Goal: Task Accomplishment & Management: Use online tool/utility

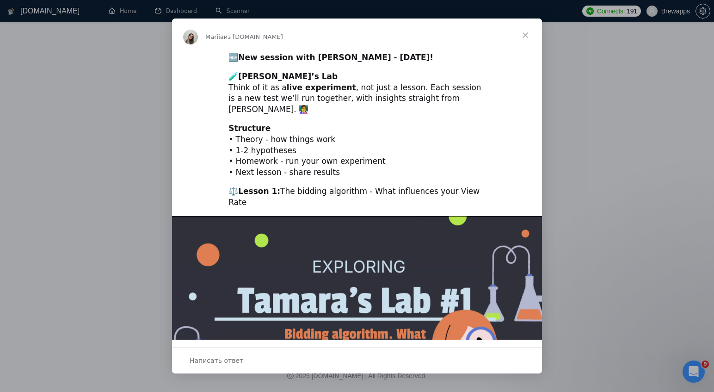
click at [525, 34] on span "Закрыть" at bounding box center [525, 34] width 33 height 33
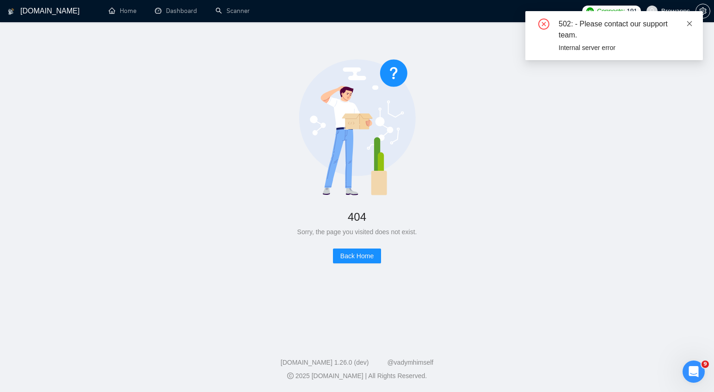
click at [691, 25] on icon "close" at bounding box center [689, 23] width 5 height 5
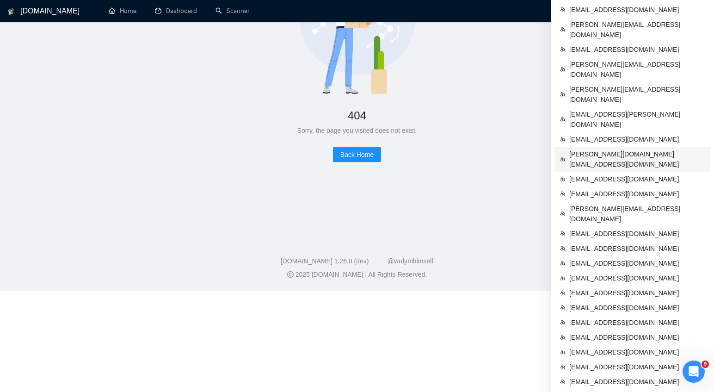
scroll to position [103, 0]
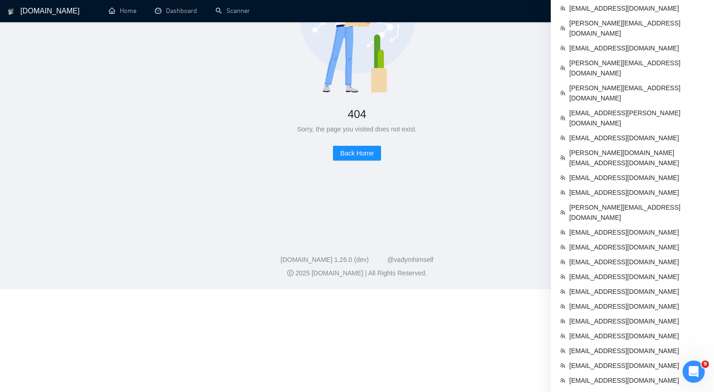
click at [607, 311] on span "[EMAIL_ADDRESS][DOMAIN_NAME]" at bounding box center [636, 306] width 135 height 10
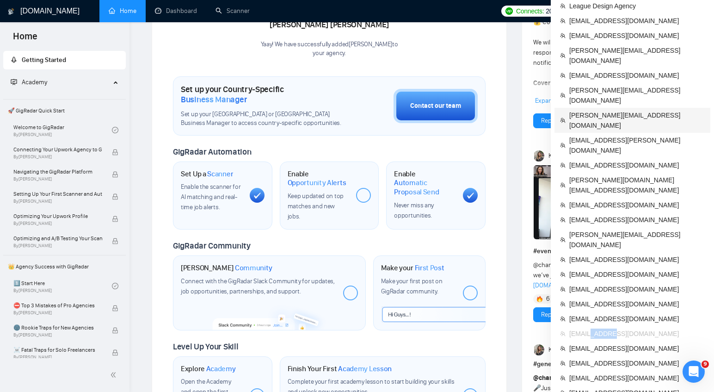
scroll to position [217, 0]
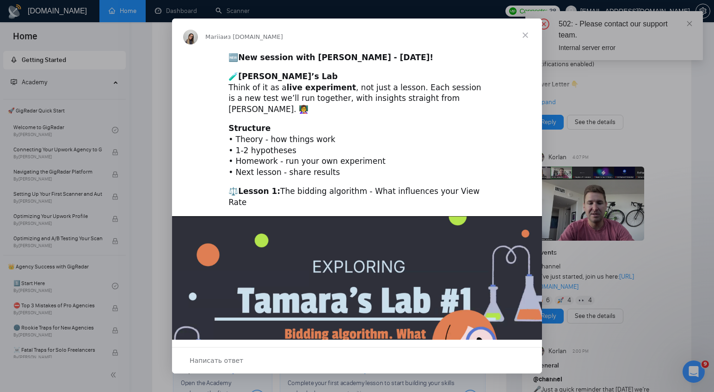
click at [528, 34] on span "Закрыть" at bounding box center [525, 34] width 33 height 33
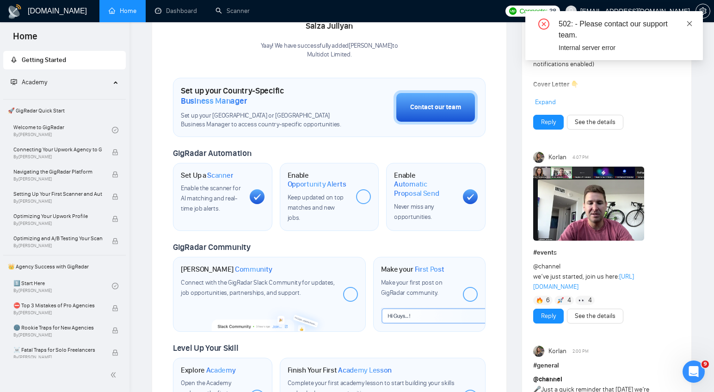
click at [692, 23] on icon "close" at bounding box center [689, 23] width 6 height 6
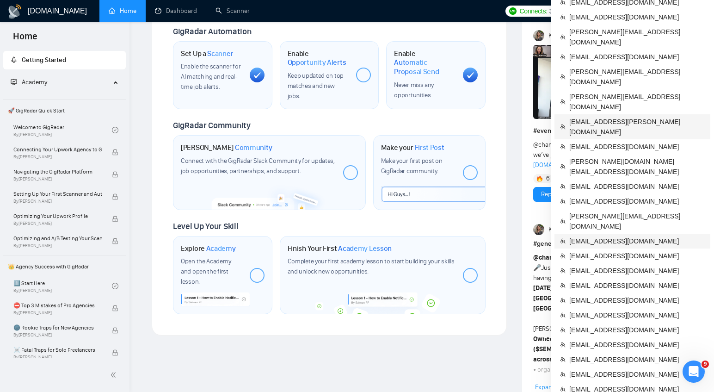
scroll to position [341, 0]
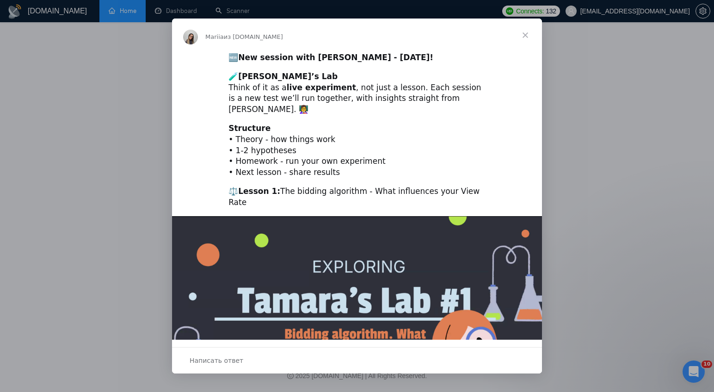
click at [526, 33] on span "Закрыть" at bounding box center [525, 34] width 33 height 33
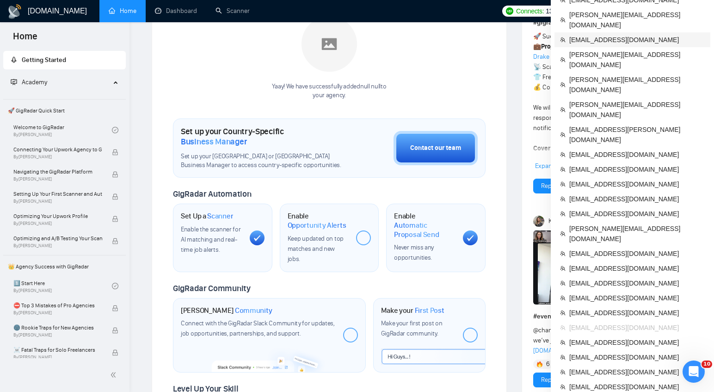
scroll to position [268, 0]
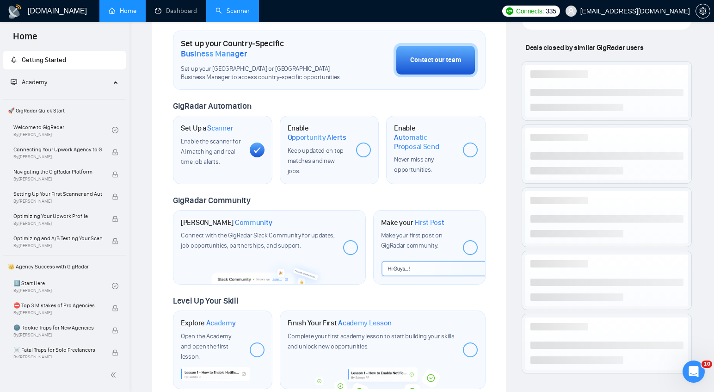
click at [235, 13] on link "Scanner" at bounding box center [232, 11] width 34 height 8
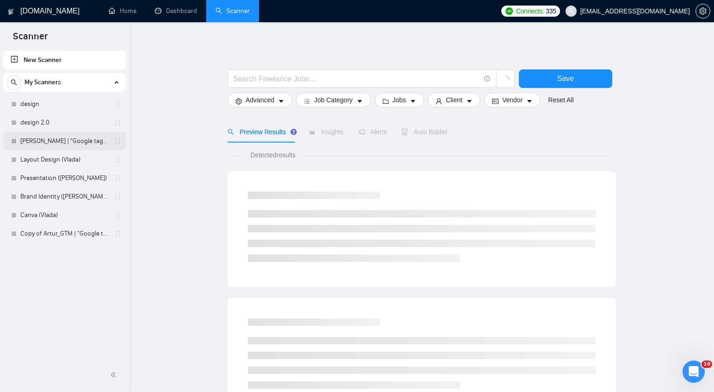
click at [52, 141] on link "[PERSON_NAME] | "Google tag manager" at bounding box center [64, 141] width 88 height 18
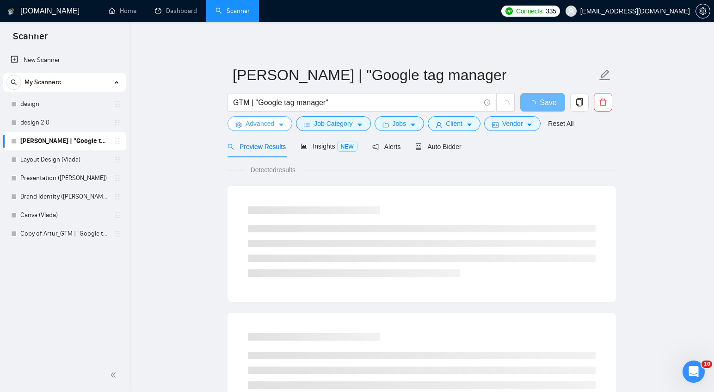
click at [255, 119] on span "Advanced" at bounding box center [259, 123] width 29 height 10
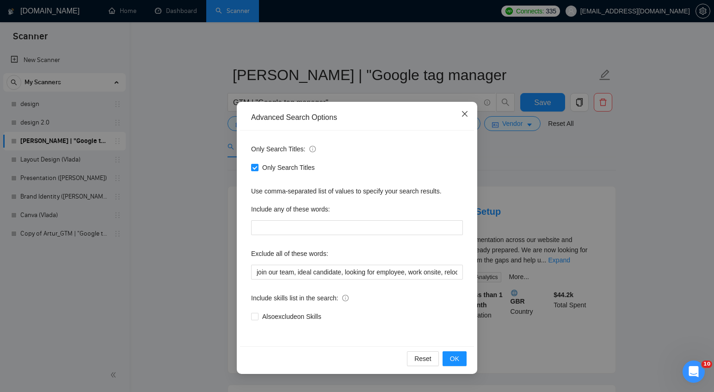
click at [466, 108] on span "Close" at bounding box center [464, 114] width 25 height 25
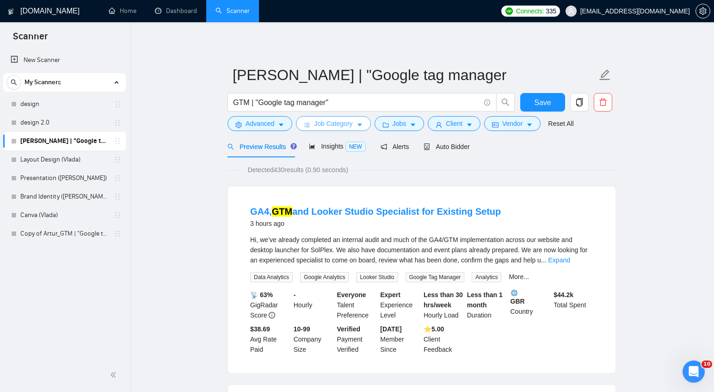
click at [339, 121] on span "Job Category" at bounding box center [333, 123] width 38 height 10
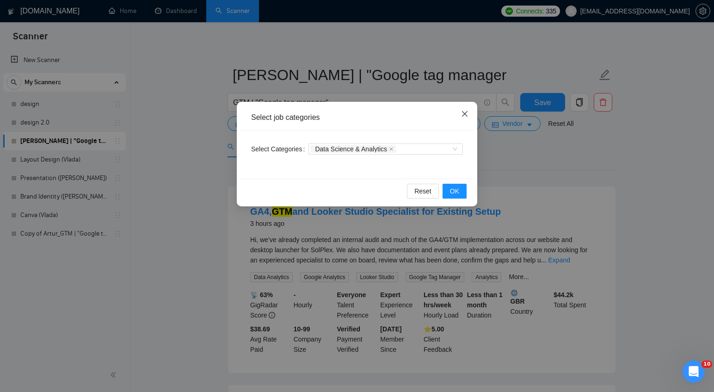
click at [465, 112] on icon "close" at bounding box center [464, 113] width 7 height 7
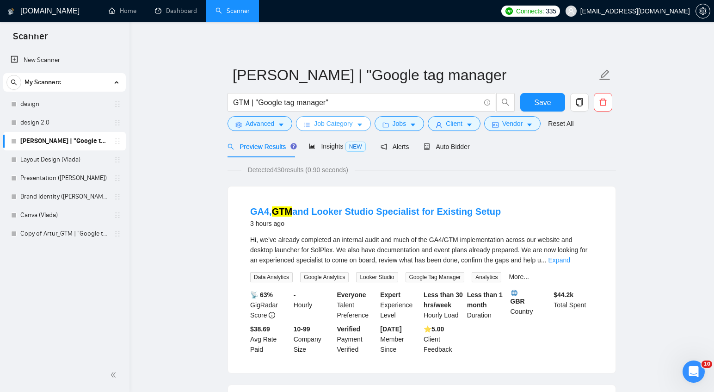
click at [352, 121] on span "Job Category" at bounding box center [333, 123] width 38 height 10
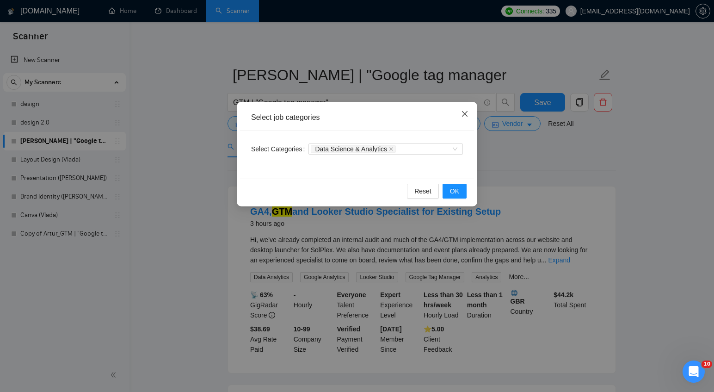
click at [465, 113] on icon "close" at bounding box center [464, 113] width 7 height 7
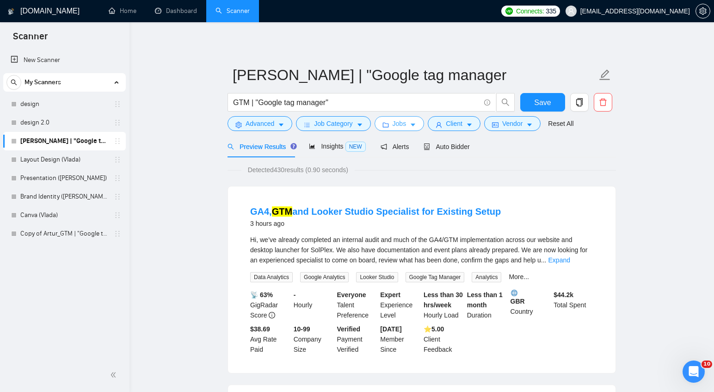
click at [415, 125] on icon "caret-down" at bounding box center [413, 125] width 5 height 3
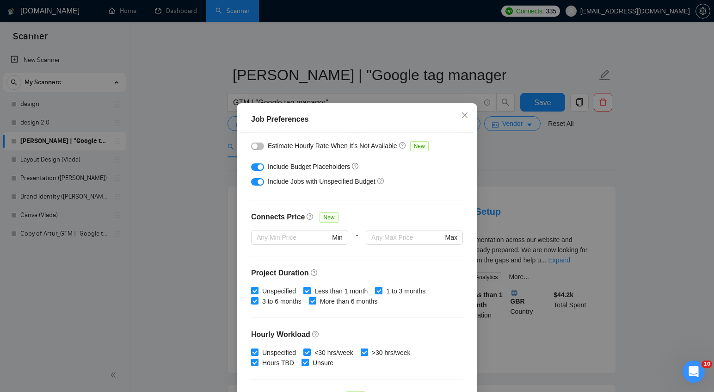
scroll to position [247, 0]
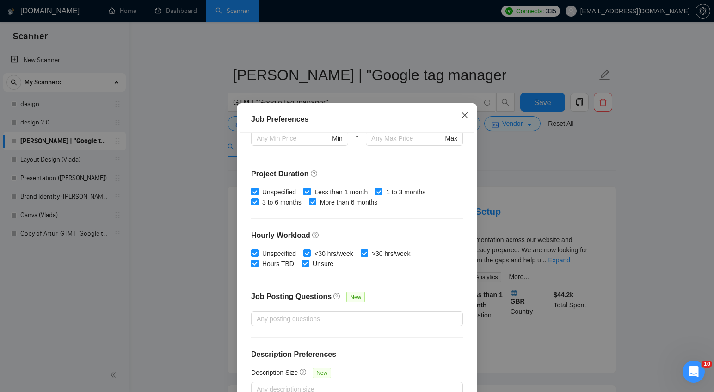
click at [468, 110] on span "Close" at bounding box center [464, 115] width 25 height 25
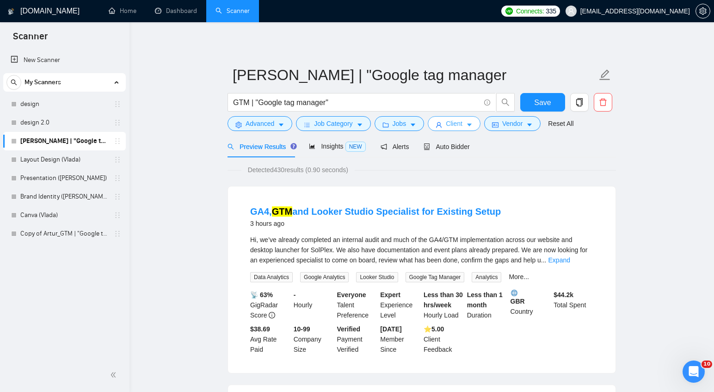
click at [472, 120] on button "Client" at bounding box center [454, 123] width 53 height 15
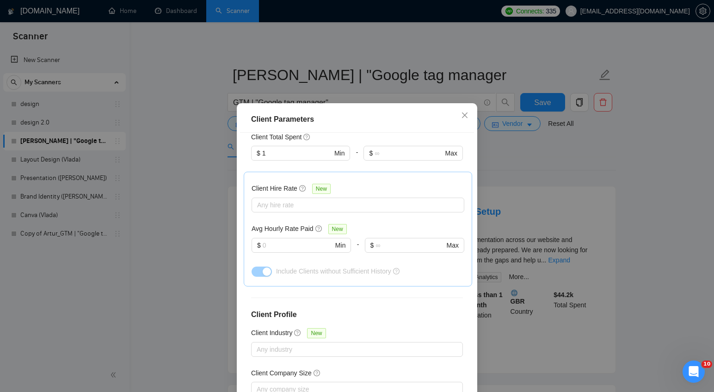
scroll to position [0, 0]
click at [466, 113] on icon "close" at bounding box center [464, 114] width 7 height 7
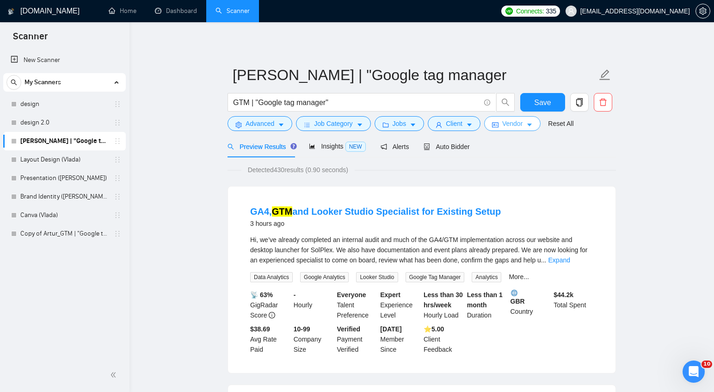
click at [515, 123] on span "Vendor" at bounding box center [512, 123] width 20 height 10
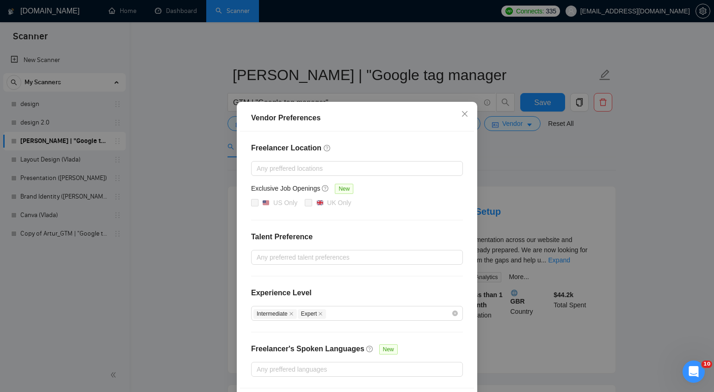
scroll to position [37, 0]
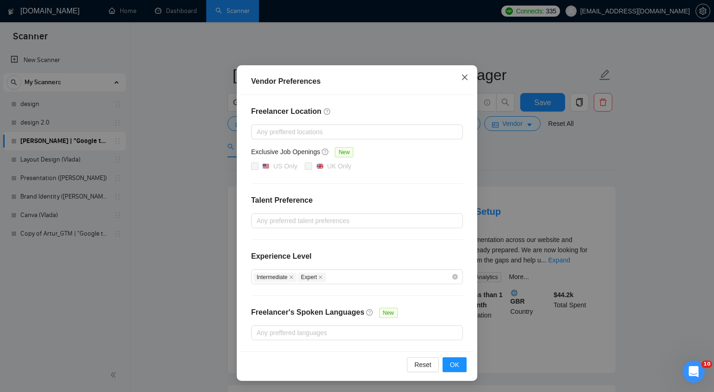
click at [461, 77] on icon "close" at bounding box center [464, 77] width 7 height 7
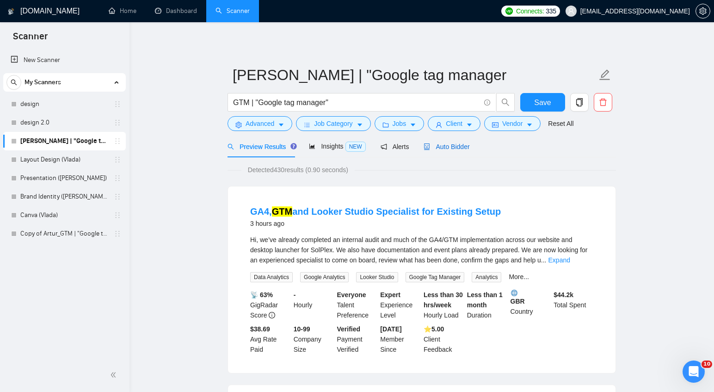
click at [456, 150] on span "Auto Bidder" at bounding box center [446, 146] width 46 height 7
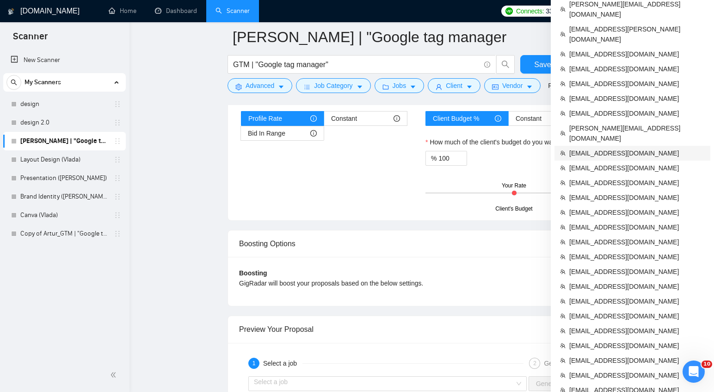
scroll to position [1613, 0]
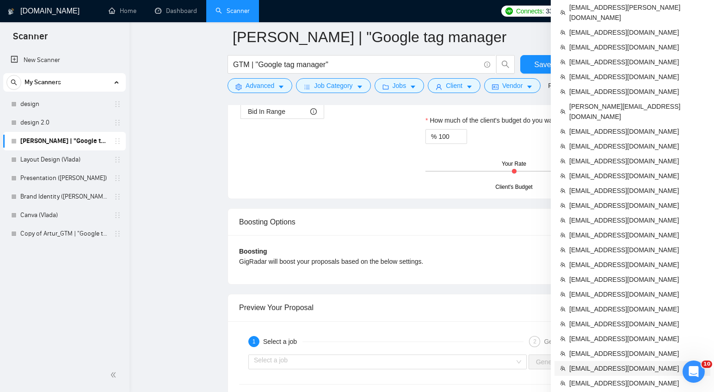
click at [589, 363] on span "[EMAIL_ADDRESS][DOMAIN_NAME]" at bounding box center [636, 368] width 135 height 10
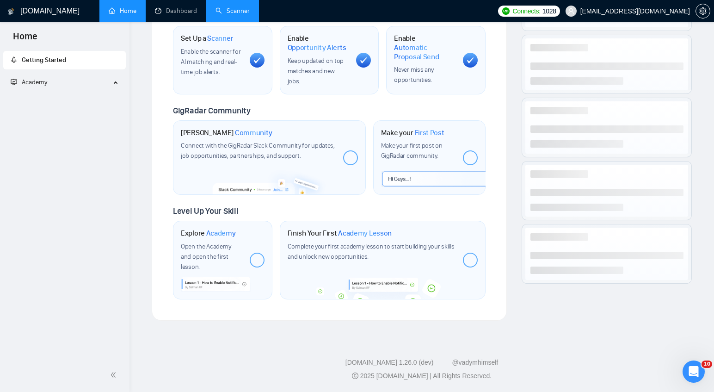
scroll to position [357, 0]
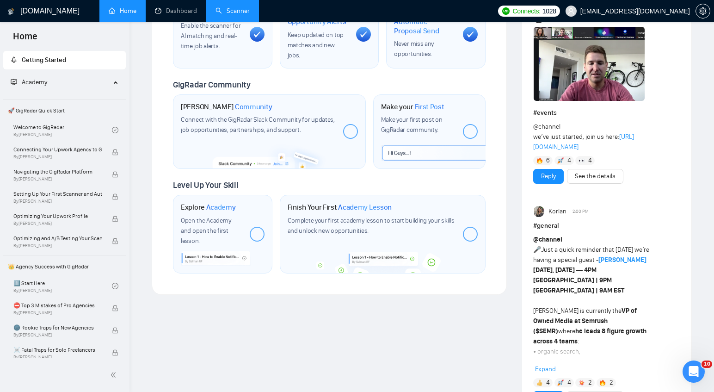
click at [231, 8] on link "Scanner" at bounding box center [232, 11] width 34 height 8
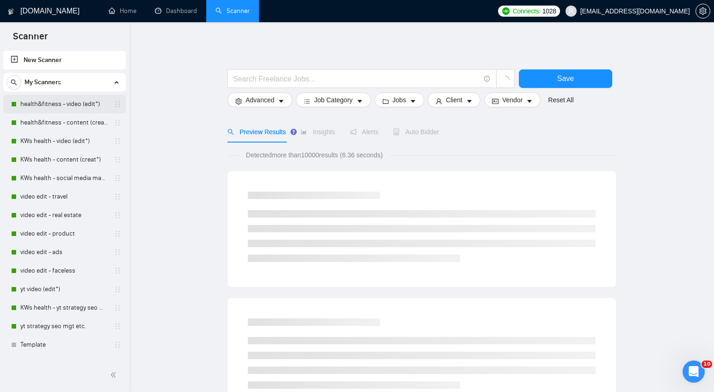
click at [69, 103] on link "health&fitness - video (edit*)" at bounding box center [64, 104] width 88 height 18
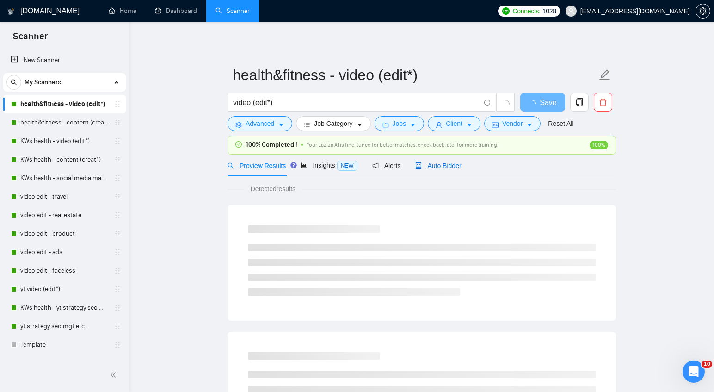
click at [448, 166] on span "Auto Bidder" at bounding box center [438, 165] width 46 height 7
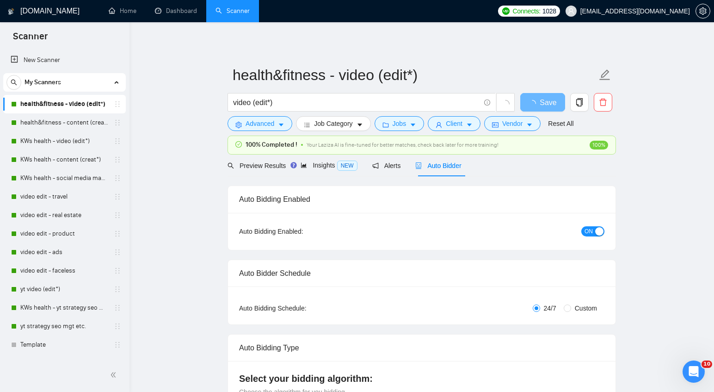
checkbox input "true"
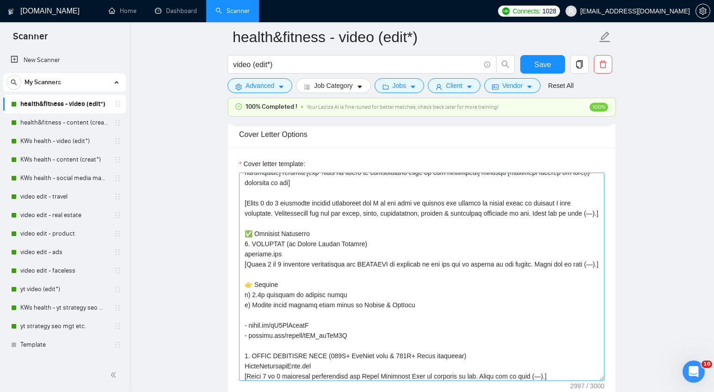
scroll to position [85, 0]
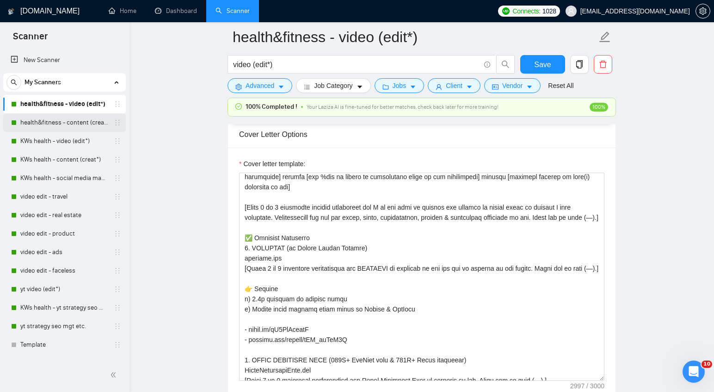
click at [34, 124] on link "health&fitness - content (creat*)" at bounding box center [64, 122] width 88 height 18
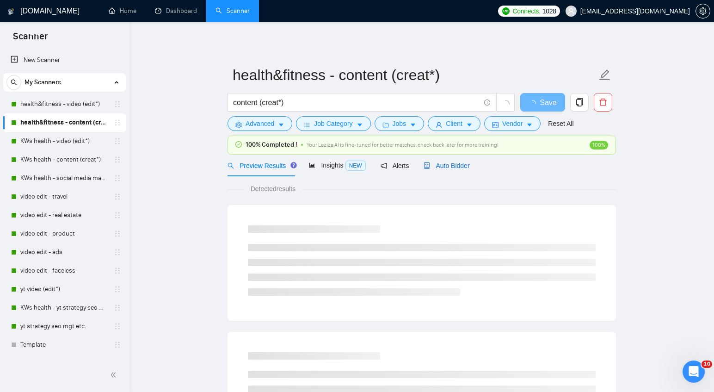
click at [454, 163] on span "Auto Bidder" at bounding box center [446, 165] width 46 height 7
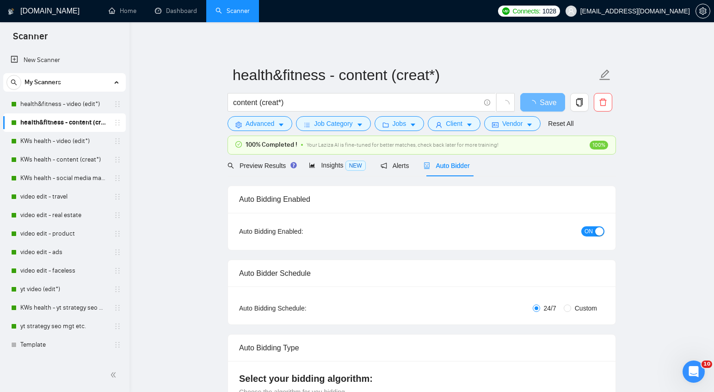
checkbox input "true"
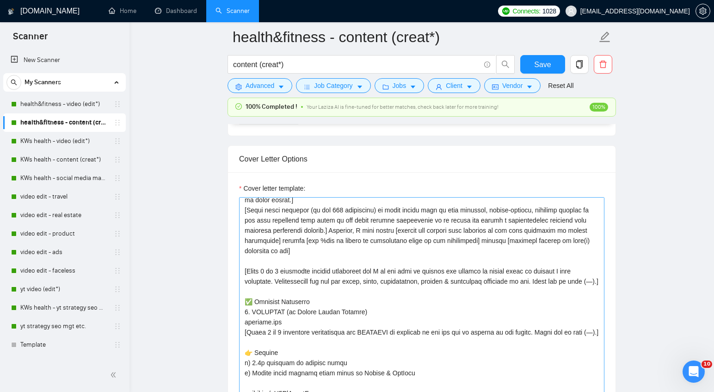
scroll to position [47, 0]
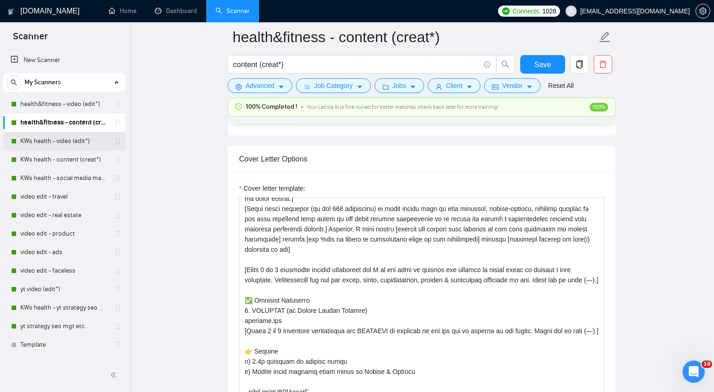
click at [44, 145] on link "KWs health - video (edit*)" at bounding box center [64, 141] width 88 height 18
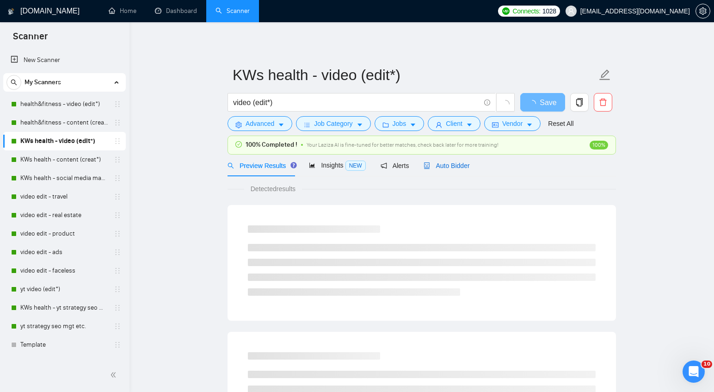
click at [442, 167] on span "Auto Bidder" at bounding box center [446, 165] width 46 height 7
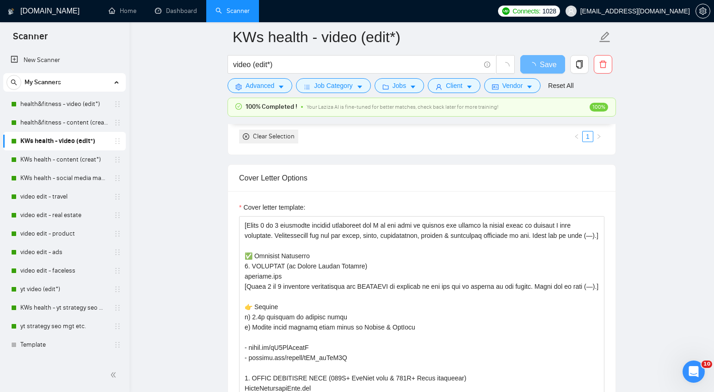
scroll to position [928, 0]
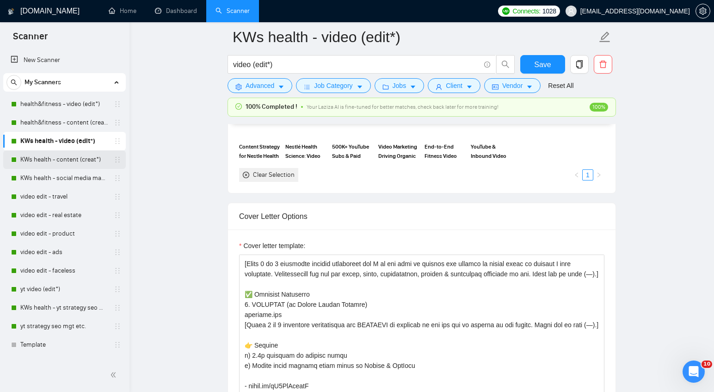
click at [71, 164] on link "KWs health - content (creat*)" at bounding box center [64, 159] width 88 height 18
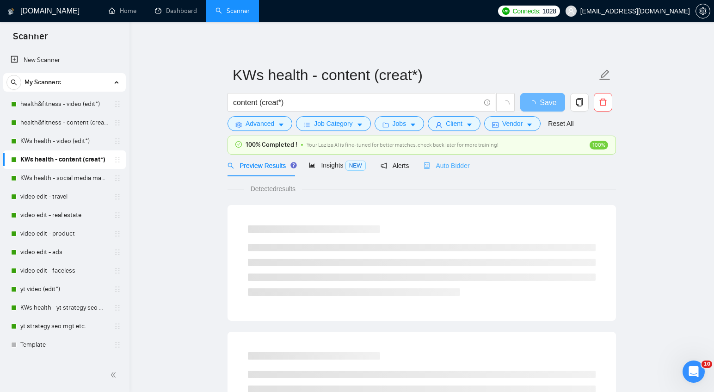
click at [438, 171] on div "Auto Bidder" at bounding box center [446, 165] width 46 height 22
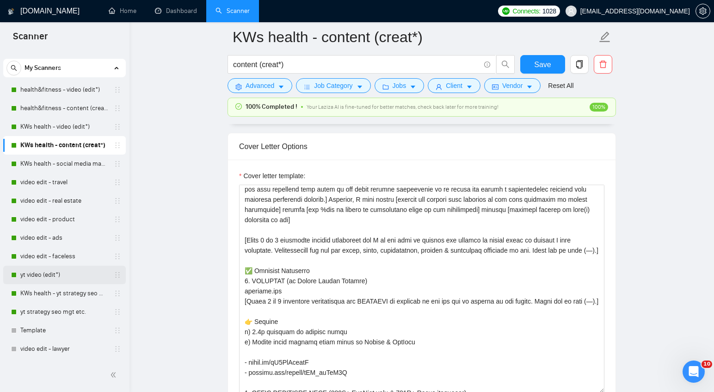
scroll to position [14, 0]
click at [48, 162] on link "KWs health - social media manag*" at bounding box center [64, 164] width 88 height 18
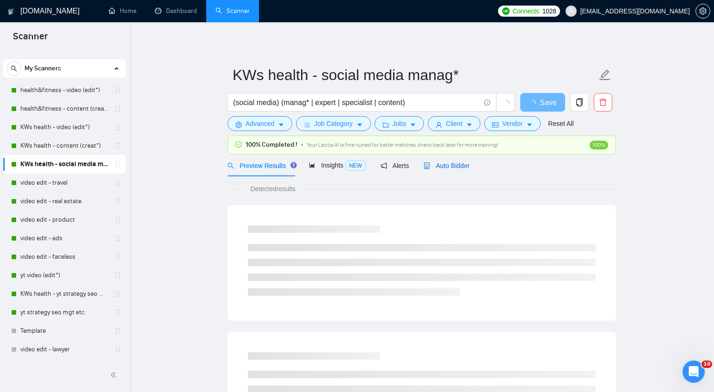
click at [460, 162] on span "Auto Bidder" at bounding box center [446, 165] width 46 height 7
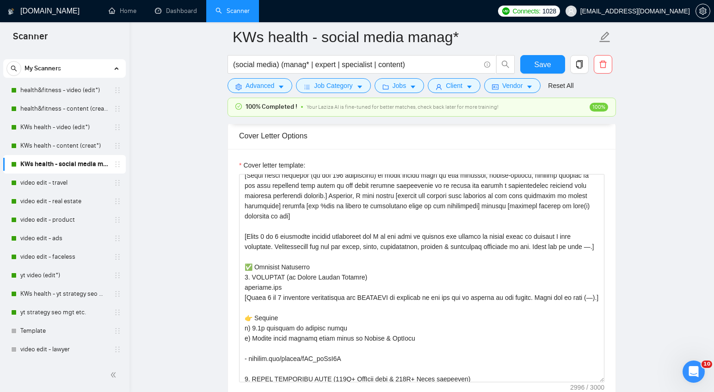
scroll to position [59, 0]
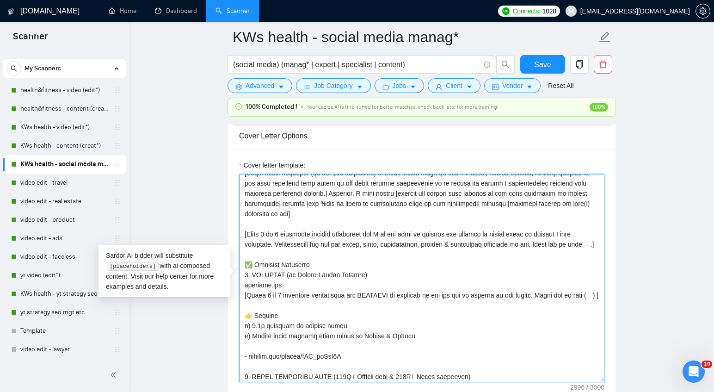
drag, startPoint x: 285, startPoint y: 317, endPoint x: 244, endPoint y: 235, distance: 91.6
click at [244, 235] on textarea "Cover letter template:" at bounding box center [421, 278] width 365 height 208
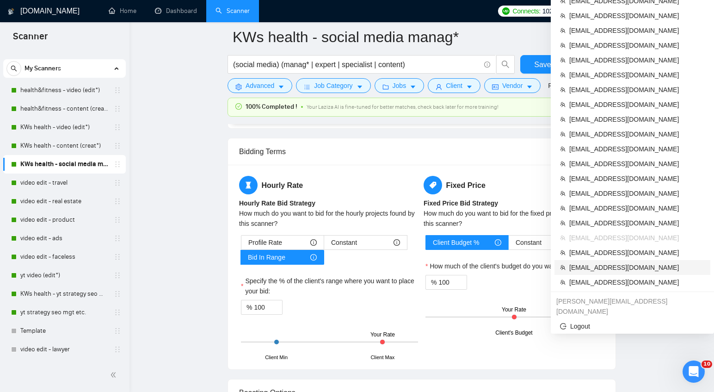
scroll to position [1433, 0]
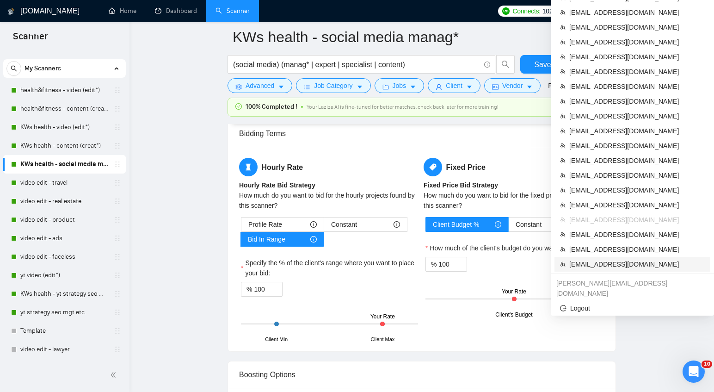
click at [603, 259] on span "[EMAIL_ADDRESS][DOMAIN_NAME]" at bounding box center [636, 264] width 135 height 10
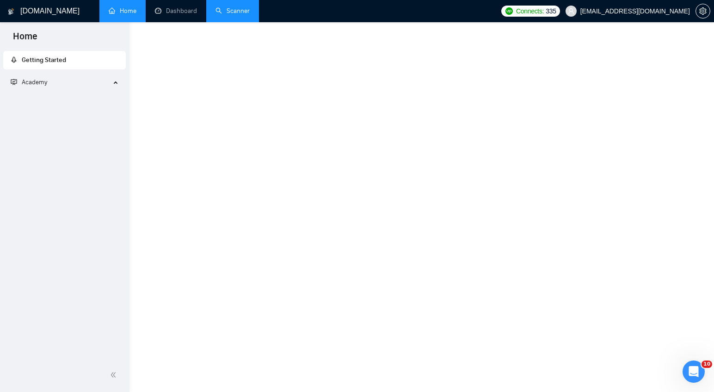
scroll to position [357, 0]
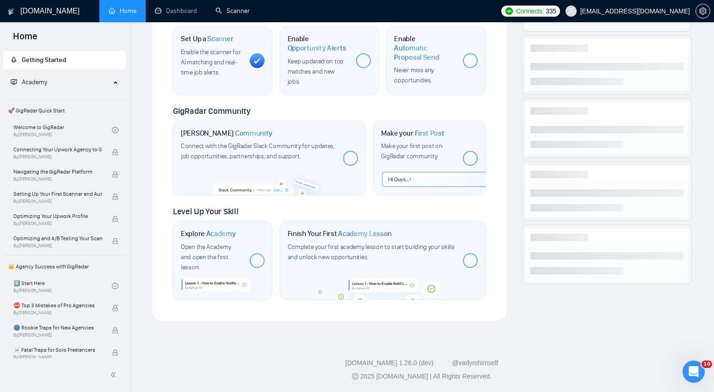
drag, startPoint x: 232, startPoint y: 6, endPoint x: 51, endPoint y: 135, distance: 221.5
click at [231, 7] on link "Scanner" at bounding box center [232, 11] width 34 height 8
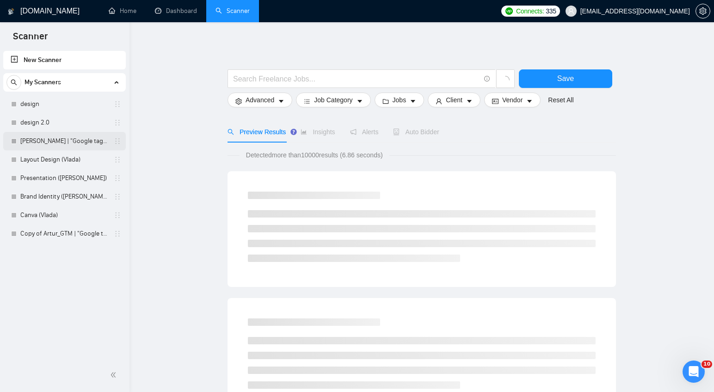
click at [50, 145] on link "[PERSON_NAME] | "Google tag manager" at bounding box center [64, 141] width 88 height 18
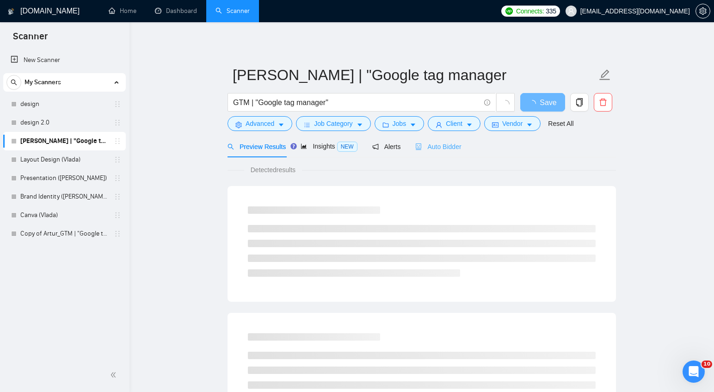
click at [445, 136] on div "Auto Bidder" at bounding box center [438, 146] width 46 height 22
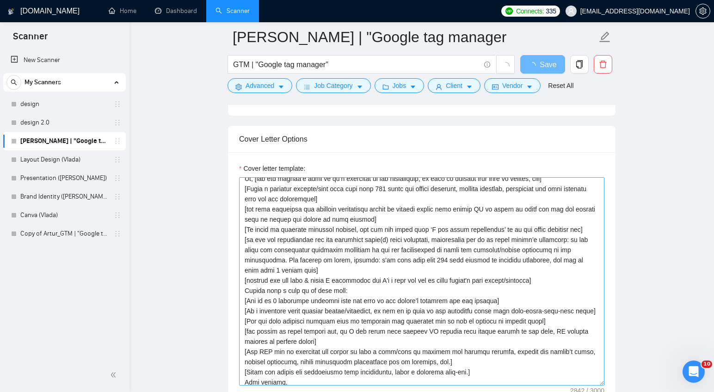
scroll to position [156, 0]
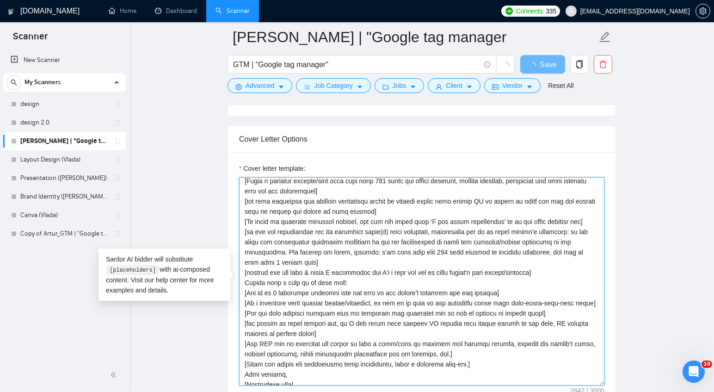
click at [509, 289] on textarea "Cover letter template:" at bounding box center [421, 281] width 365 height 208
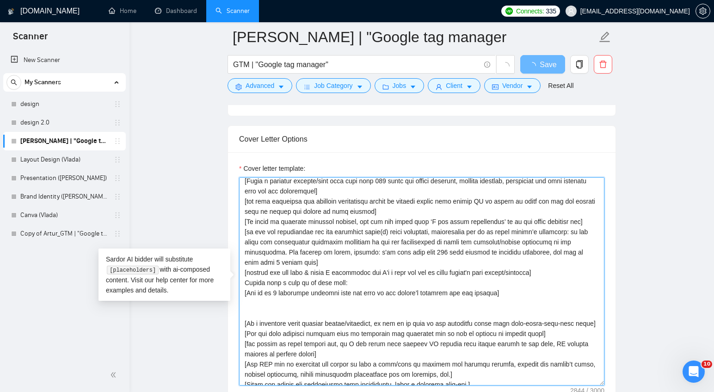
click at [497, 295] on textarea "Cover letter template:" at bounding box center [421, 281] width 365 height 208
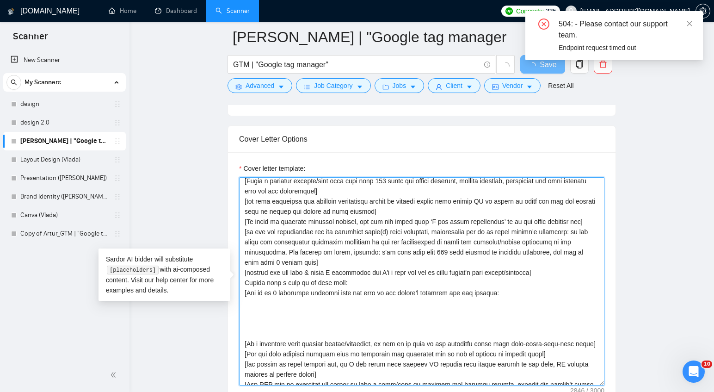
paste textarea "[URL][DOMAIN_NAME]"
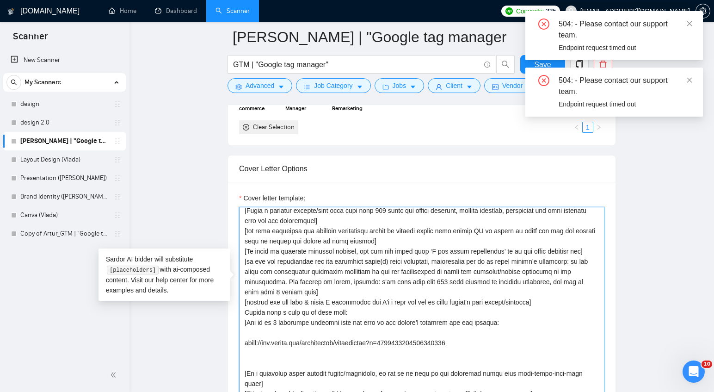
scroll to position [206, 0]
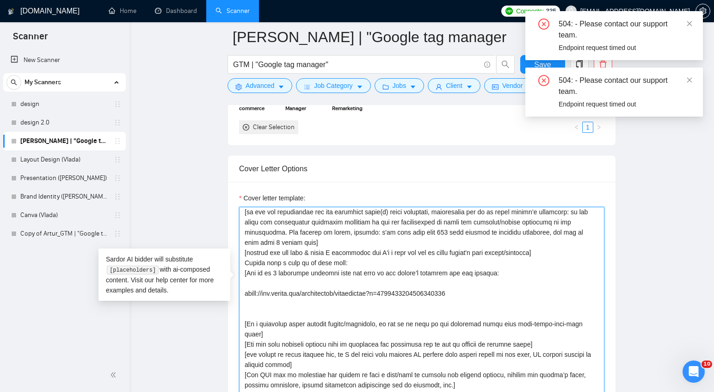
click at [315, 297] on textarea "Cover letter template:" at bounding box center [421, 311] width 365 height 208
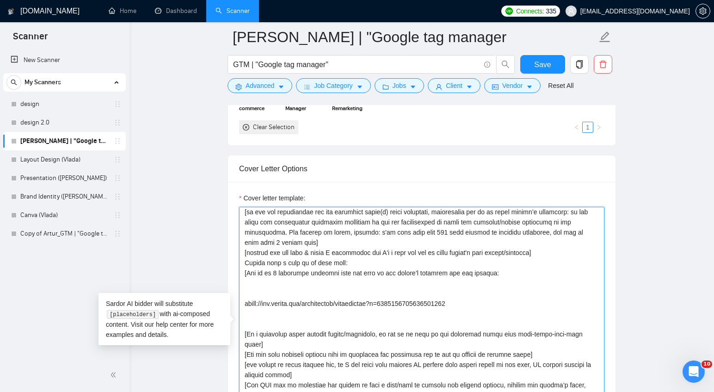
paste textarea "Shopify Tracking eCommerce via GTM"
click at [301, 331] on textarea "Cover letter template:" at bounding box center [421, 311] width 365 height 208
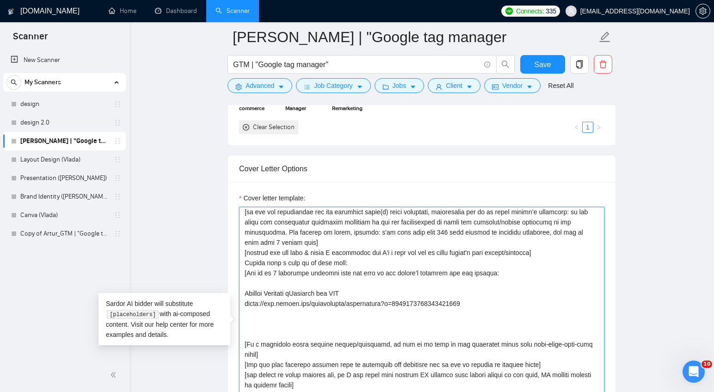
paste textarea "ROAS 40.3 (ecommerce [DATE] - Dec) FB and Google"
click at [318, 343] on textarea "Cover letter template:" at bounding box center [421, 311] width 365 height 208
click at [424, 340] on textarea "Cover letter template:" at bounding box center [421, 311] width 365 height 208
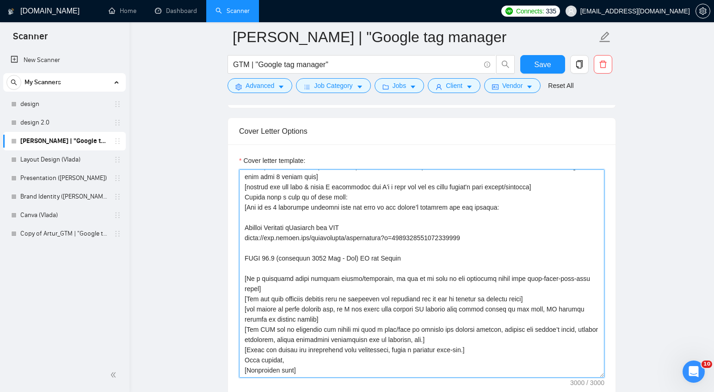
scroll to position [233, 0]
click at [423, 274] on textarea "Cover letter template:" at bounding box center [421, 273] width 365 height 208
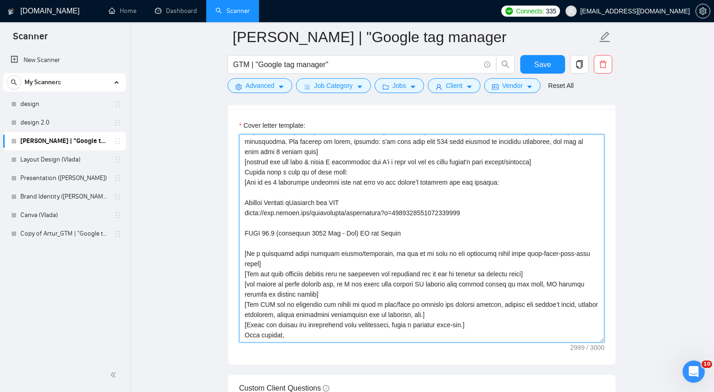
scroll to position [1095, 0]
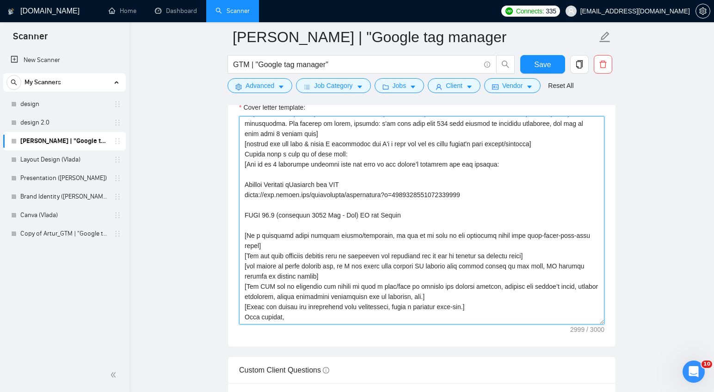
drag, startPoint x: 300, startPoint y: 328, endPoint x: 233, endPoint y: 323, distance: 67.7
click at [233, 323] on div "Cover letter template:" at bounding box center [421, 218] width 387 height 255
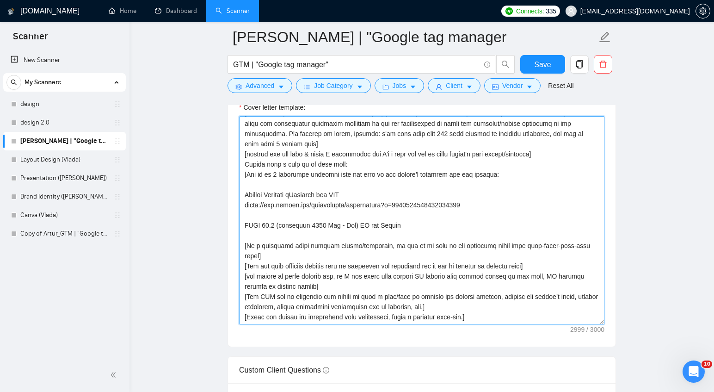
scroll to position [214, 0]
click at [417, 240] on textarea "Cover letter template:" at bounding box center [421, 220] width 365 height 208
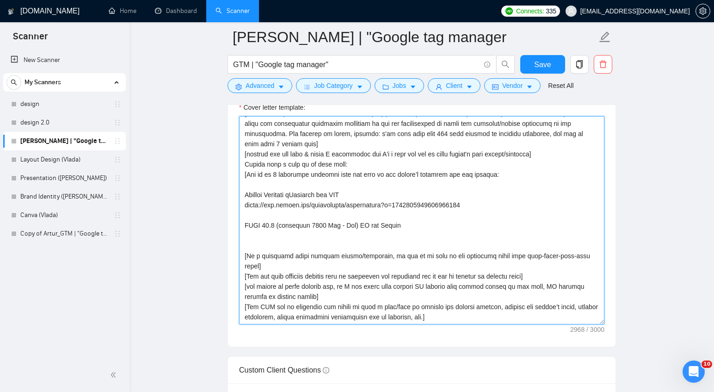
scroll to position [224, 0]
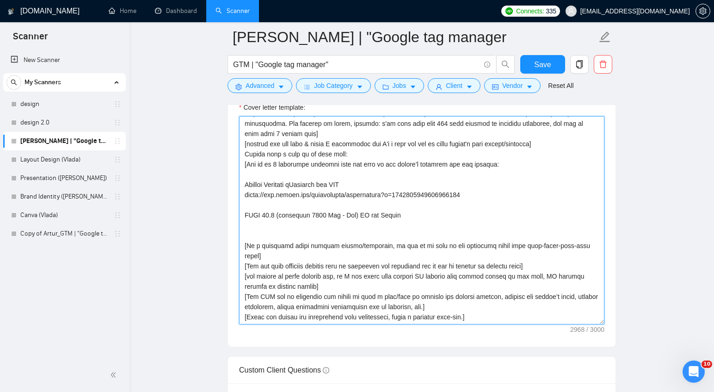
paste textarea
drag, startPoint x: 264, startPoint y: 331, endPoint x: 239, endPoint y: 304, distance: 37.0
click at [239, 303] on div "Cover letter template:" at bounding box center [421, 218] width 387 height 255
drag, startPoint x: 244, startPoint y: 270, endPoint x: 565, endPoint y: 271, distance: 321.8
click at [565, 271] on textarea "Cover letter template:" at bounding box center [421, 220] width 365 height 208
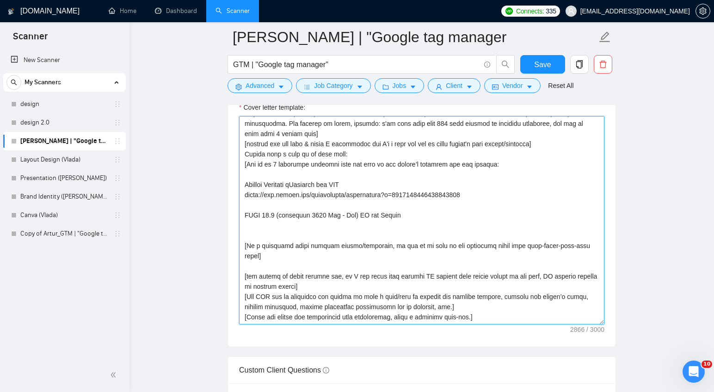
click at [272, 239] on textarea "Cover letter template:" at bounding box center [421, 220] width 365 height 208
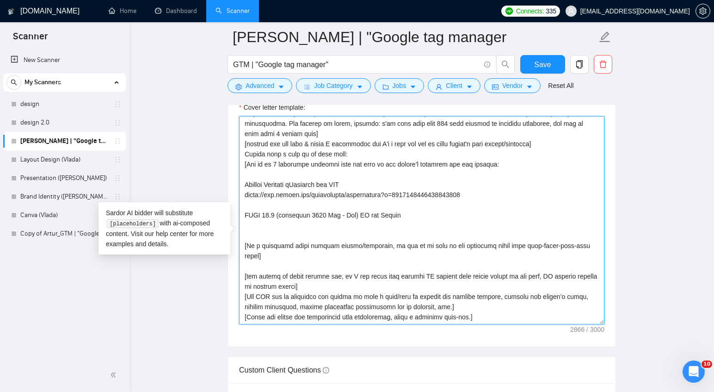
paste textarea "[URL][DOMAIN_NAME]"
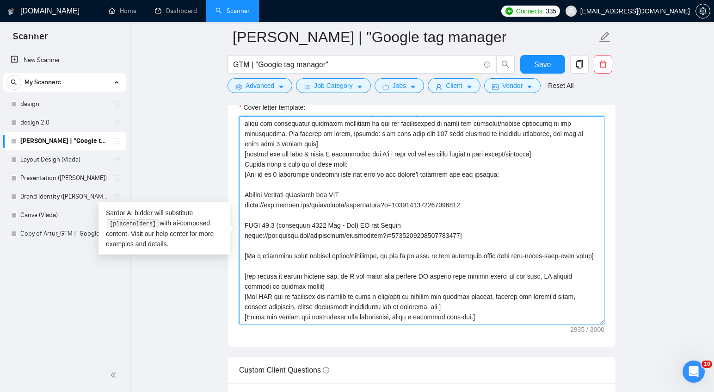
click at [288, 195] on textarea "Cover letter template:" at bounding box center [421, 220] width 365 height 208
drag, startPoint x: 247, startPoint y: 179, endPoint x: 491, endPoint y: 180, distance: 244.1
click at [491, 180] on textarea "Cover letter template:" at bounding box center [421, 220] width 365 height 208
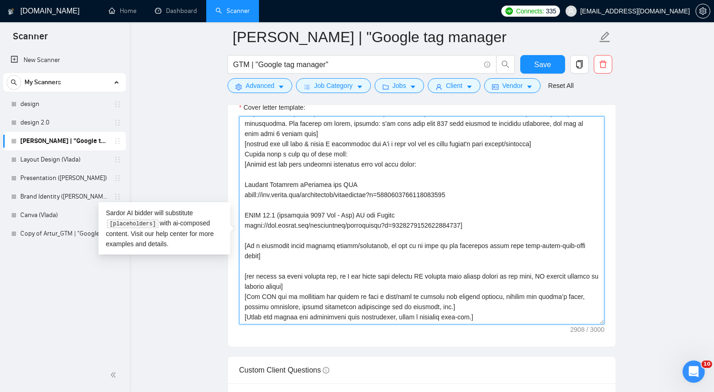
click at [477, 243] on textarea "Cover letter template:" at bounding box center [421, 220] width 365 height 208
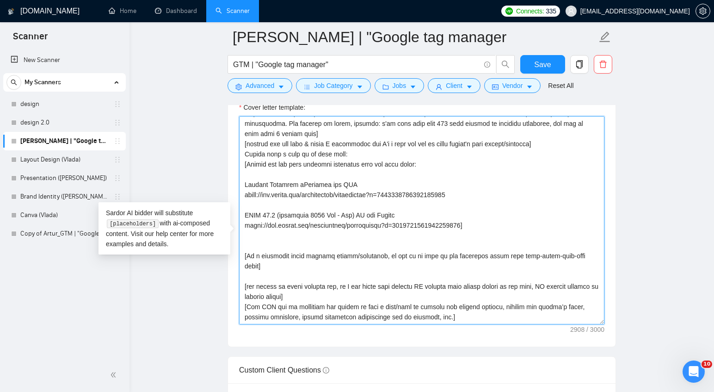
scroll to position [233, 0]
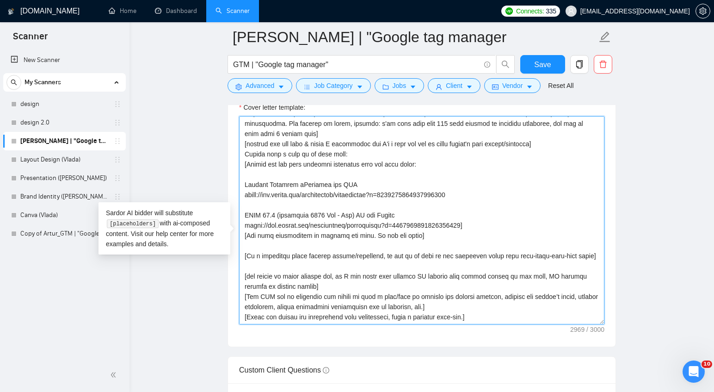
click at [341, 239] on textarea "Cover letter template:" at bounding box center [421, 220] width 365 height 208
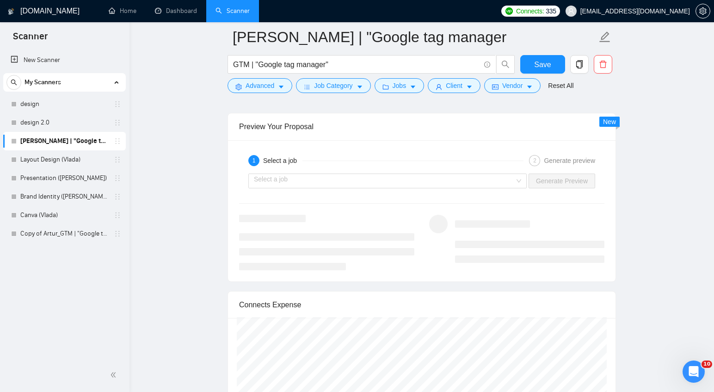
scroll to position [1786, 0]
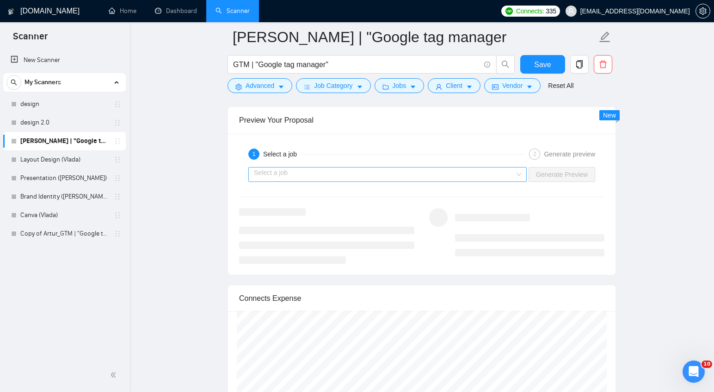
type textarea "[Lore ips dolors ametc adipis elitse 512 doeiusmodt.] [Incid utlabo etd magn al…"
click at [406, 181] on input "search" at bounding box center [384, 174] width 261 height 14
click at [393, 181] on input "search" at bounding box center [384, 174] width 261 height 14
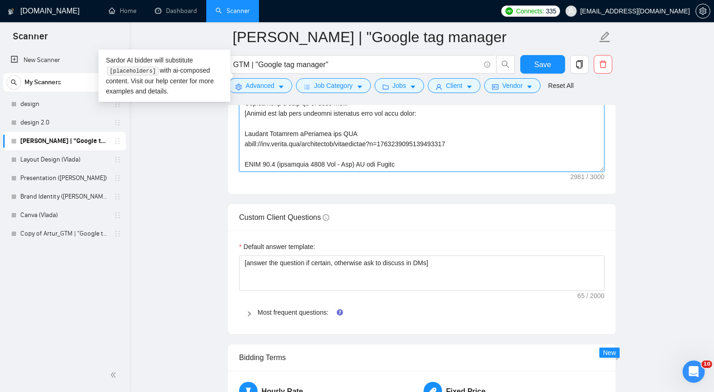
scroll to position [119, 0]
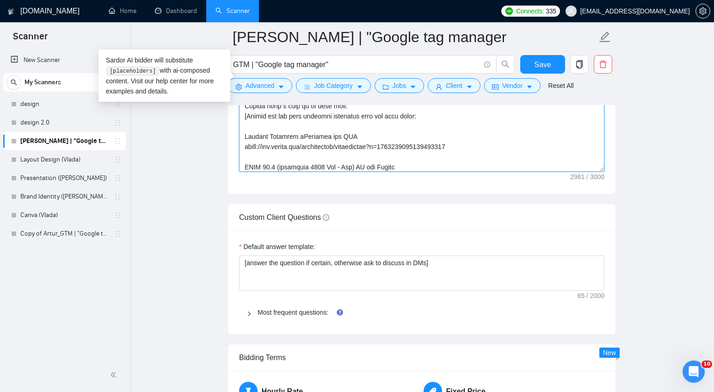
drag, startPoint x: 465, startPoint y: 153, endPoint x: 240, endPoint y: 121, distance: 227.0
click at [240, 121] on textarea "Cover letter template:" at bounding box center [421, 67] width 365 height 208
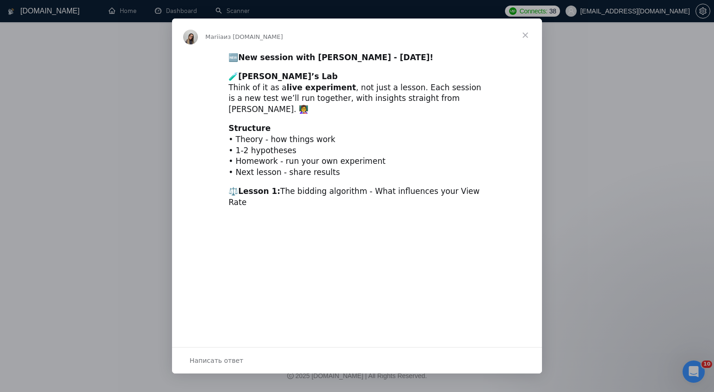
click at [234, 11] on div "Мессенджер Intercom" at bounding box center [357, 196] width 714 height 392
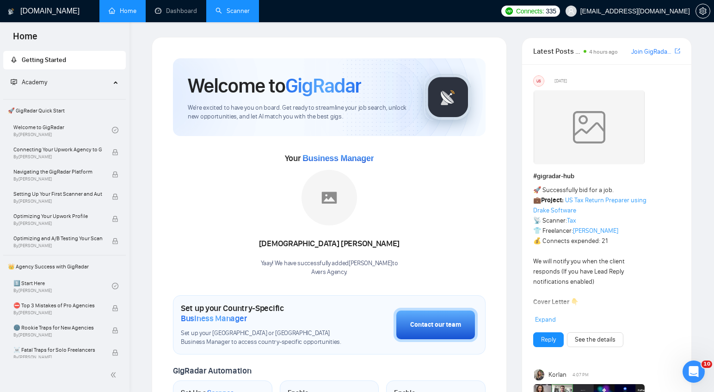
click at [237, 14] on link "Scanner" at bounding box center [232, 11] width 34 height 8
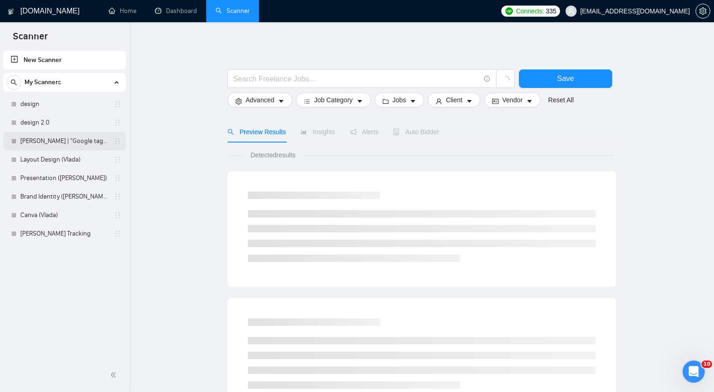
click at [58, 141] on link "[PERSON_NAME] | "Google tag manager" at bounding box center [64, 141] width 88 height 18
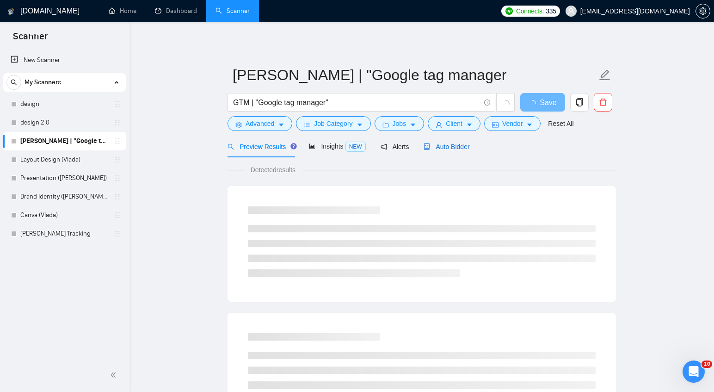
click at [440, 150] on span "Auto Bidder" at bounding box center [446, 146] width 46 height 7
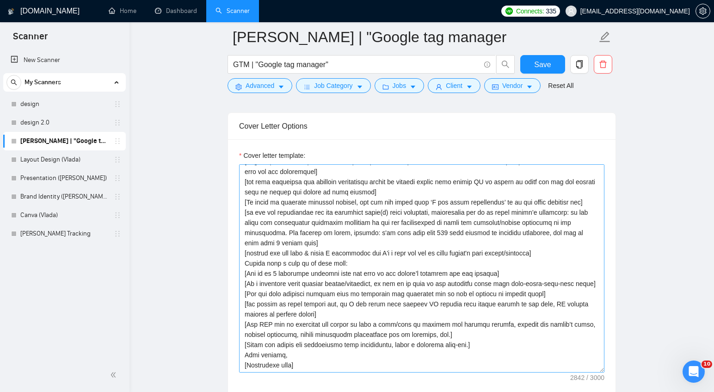
scroll to position [172, 0]
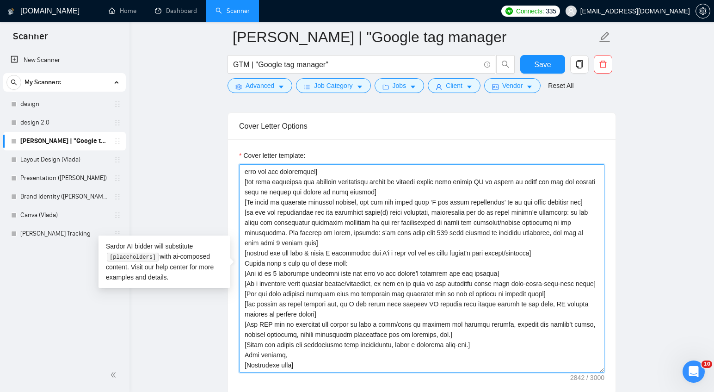
drag, startPoint x: 244, startPoint y: 261, endPoint x: 567, endPoint y: 285, distance: 324.5
click at [567, 285] on textarea "Cover letter template:" at bounding box center [421, 268] width 365 height 208
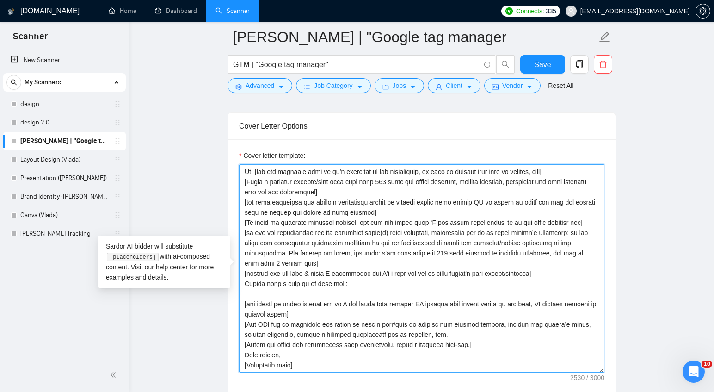
paste textarea "Please take a look at my past work: [Choose one the most relevant portfolio fro…"
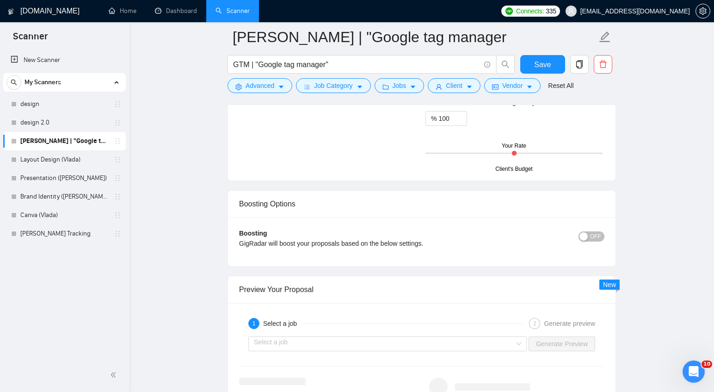
scroll to position [1637, 0]
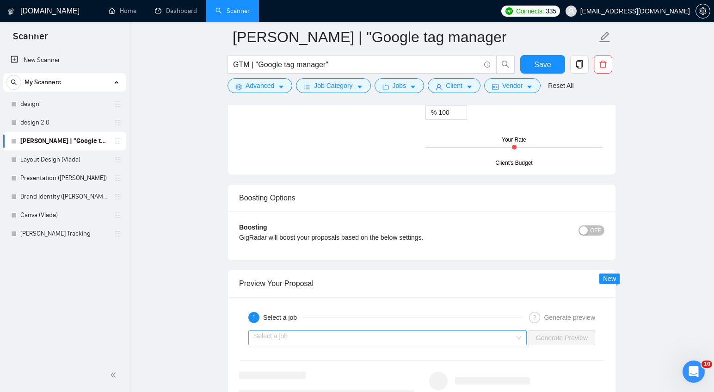
type textarea "[Lore ips dolors ametc adipis elitse 512 doeiusmodt.] [Incid utlabo etd magn al…"
click at [430, 341] on input "search" at bounding box center [384, 338] width 261 height 14
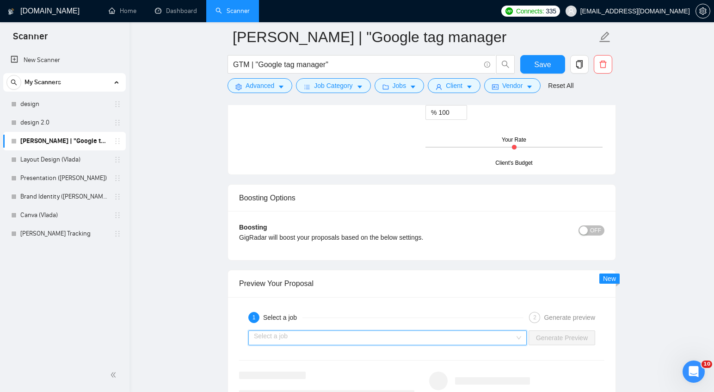
click at [435, 333] on input "search" at bounding box center [384, 338] width 261 height 14
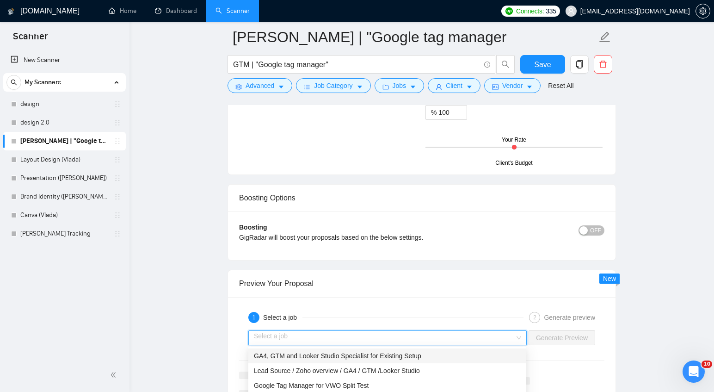
click at [429, 356] on div "GA4, GTM and Looker Studio Specialist for Existing Setup" at bounding box center [387, 355] width 266 height 10
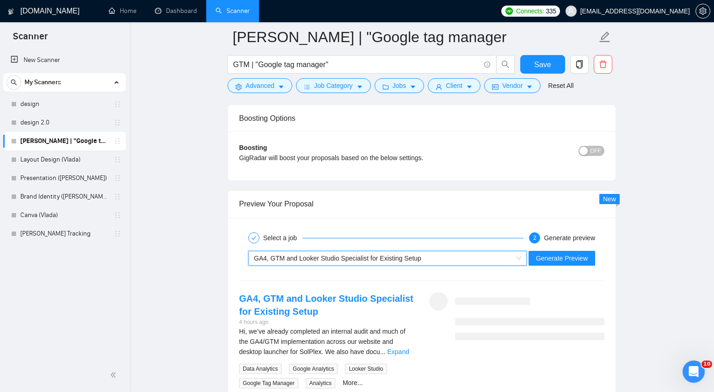
scroll to position [1731, 0]
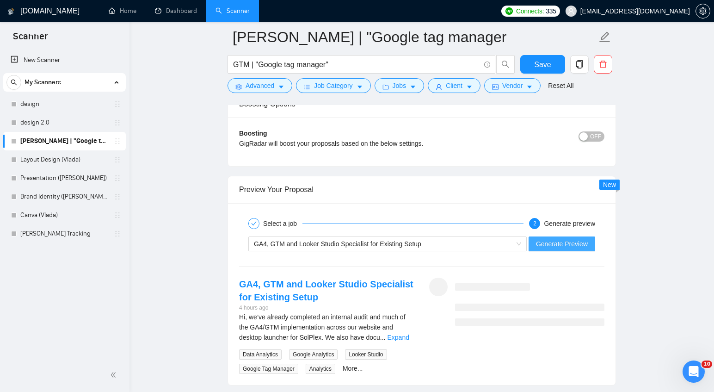
click at [558, 242] on span "Generate Preview" at bounding box center [562, 244] width 52 height 10
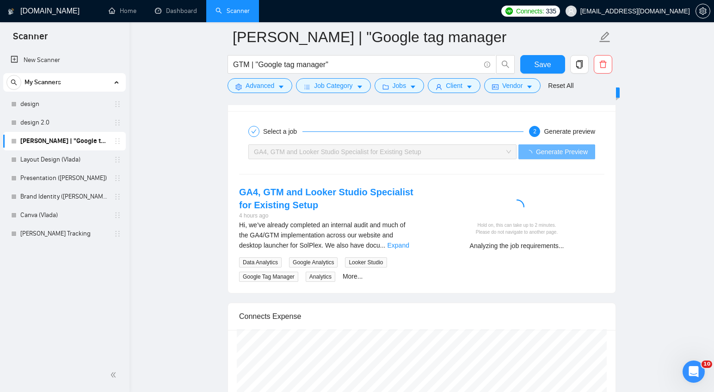
scroll to position [1825, 0]
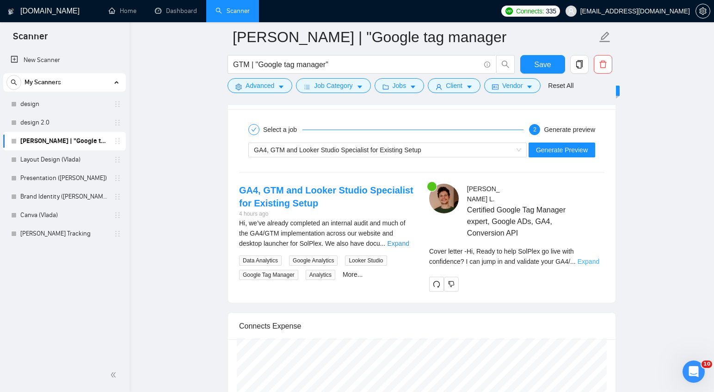
click at [589, 258] on link "Expand" at bounding box center [588, 261] width 22 height 7
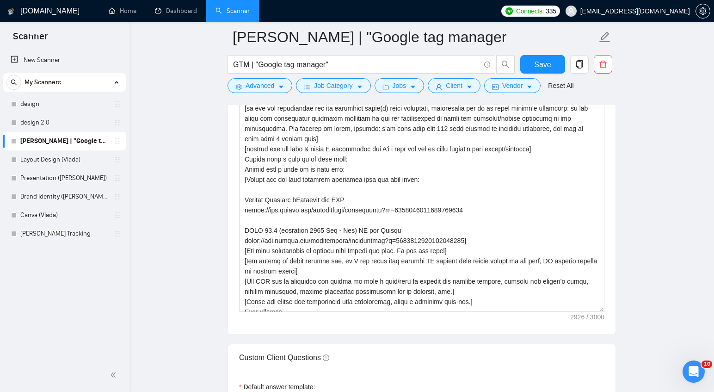
scroll to position [197, 0]
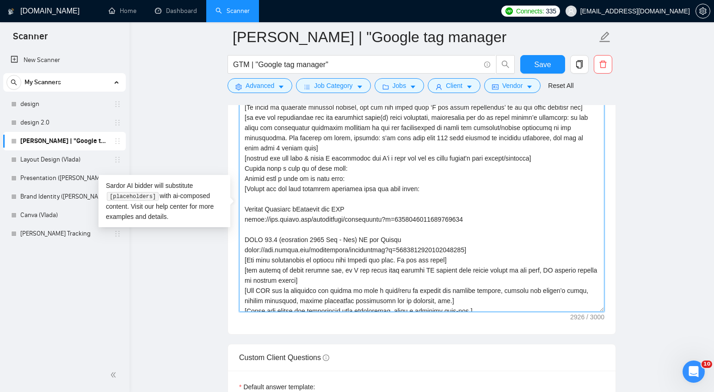
drag, startPoint x: 244, startPoint y: 177, endPoint x: 466, endPoint y: 261, distance: 237.8
click at [466, 261] on textarea "Cover letter template:" at bounding box center [421, 208] width 365 height 208
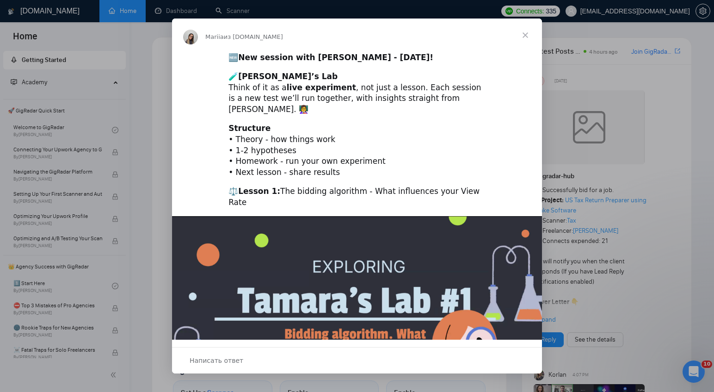
click at [522, 34] on span "Закрыть" at bounding box center [525, 34] width 33 height 33
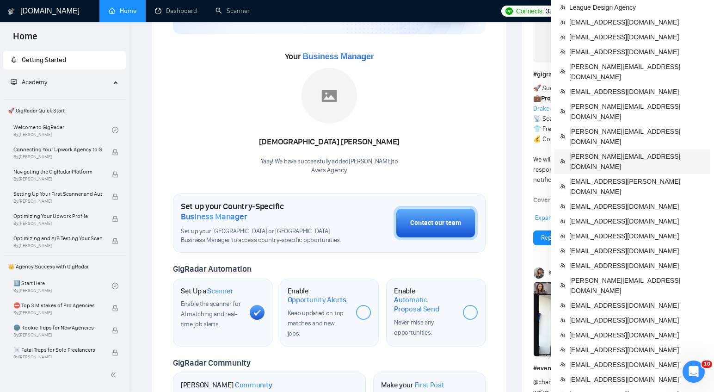
scroll to position [102, 0]
click at [587, 388] on span "coachdavemarch@gmail.com" at bounding box center [636, 393] width 135 height 10
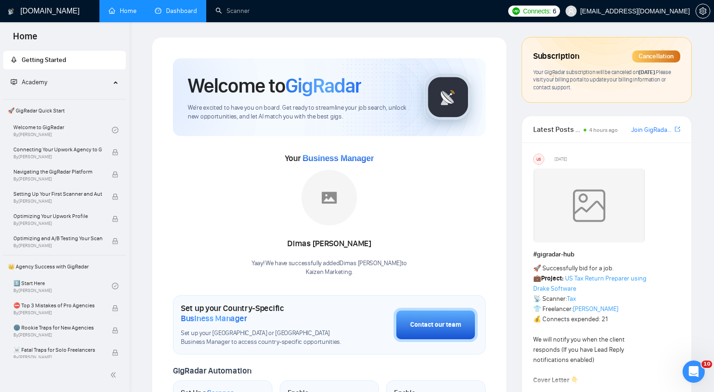
click at [175, 13] on link "Dashboard" at bounding box center [176, 11] width 42 height 8
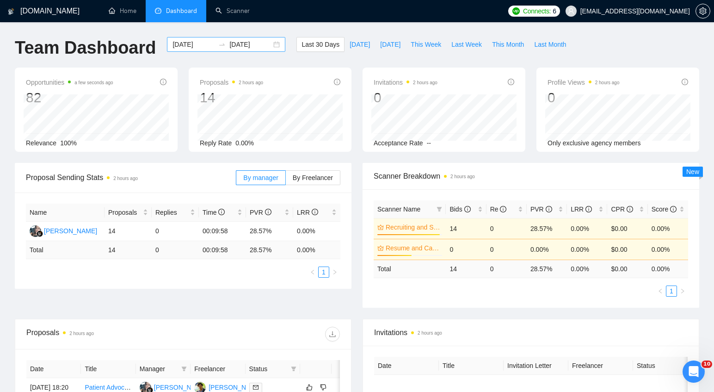
click at [265, 45] on div "2025-08-12 2025-09-11" at bounding box center [226, 44] width 118 height 15
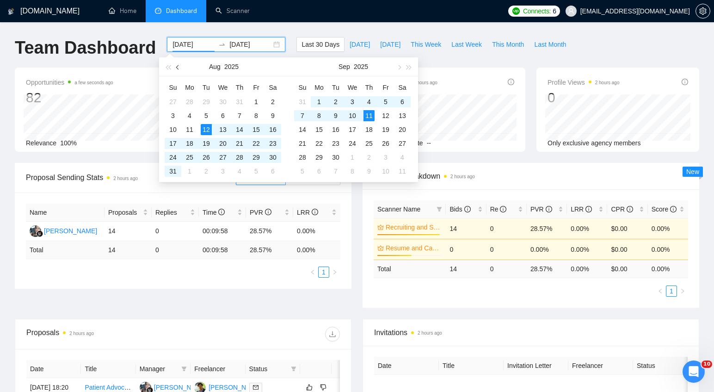
click at [180, 66] on button "button" at bounding box center [178, 66] width 10 height 18
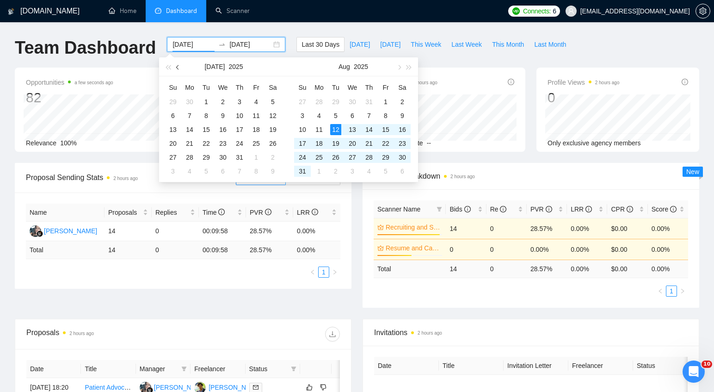
click at [180, 66] on button "button" at bounding box center [178, 66] width 10 height 18
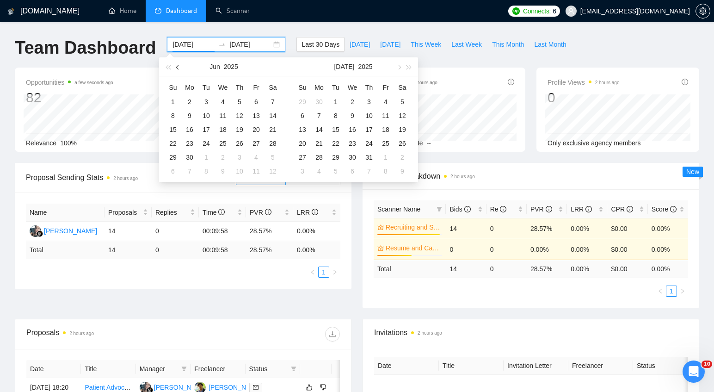
click at [180, 66] on button "button" at bounding box center [178, 66] width 10 height 18
type input "2025-04-01"
click at [209, 104] on div "1" at bounding box center [206, 101] width 11 height 11
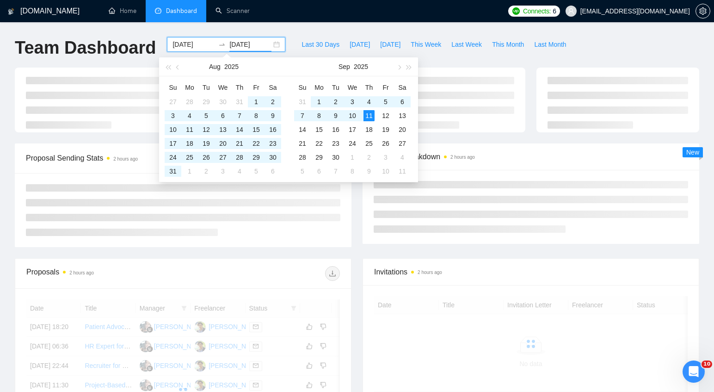
click at [372, 30] on div "GigRadar.io Home Dashboard Scanner Connects: 6 coachdavemarch@gmail.com Team Da…" at bounding box center [357, 312] width 714 height 624
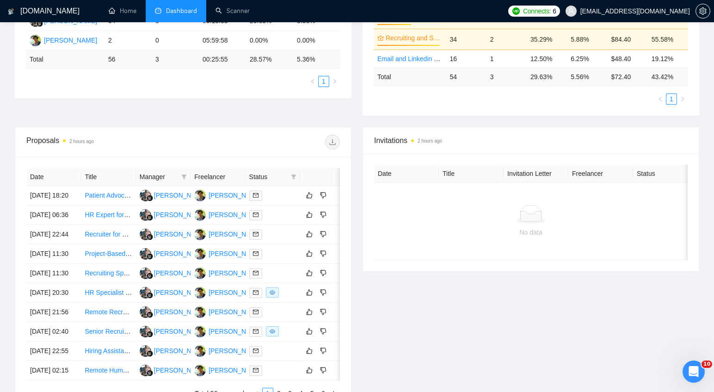
scroll to position [211, 0]
click at [701, 6] on button "button" at bounding box center [702, 11] width 15 height 15
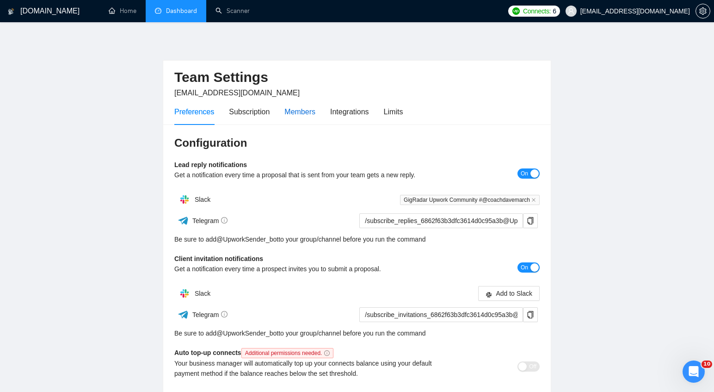
click at [315, 110] on div "Members" at bounding box center [299, 112] width 31 height 12
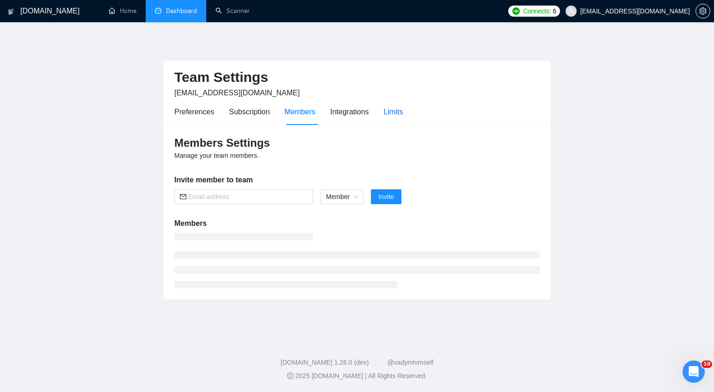
click at [402, 110] on div "Limits" at bounding box center [393, 112] width 19 height 12
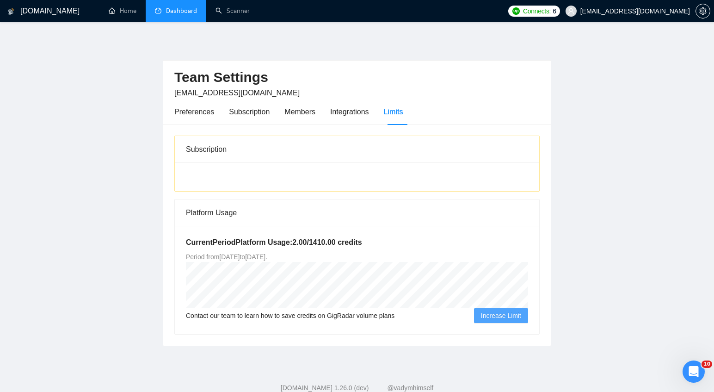
click at [184, 7] on link "Dashboard" at bounding box center [176, 11] width 42 height 8
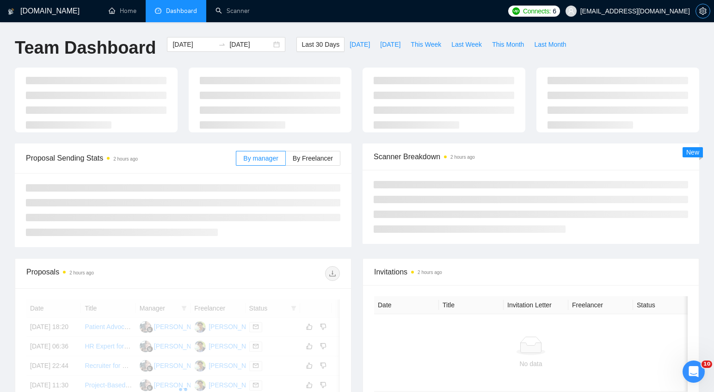
click at [703, 13] on icon "setting" at bounding box center [702, 10] width 7 height 7
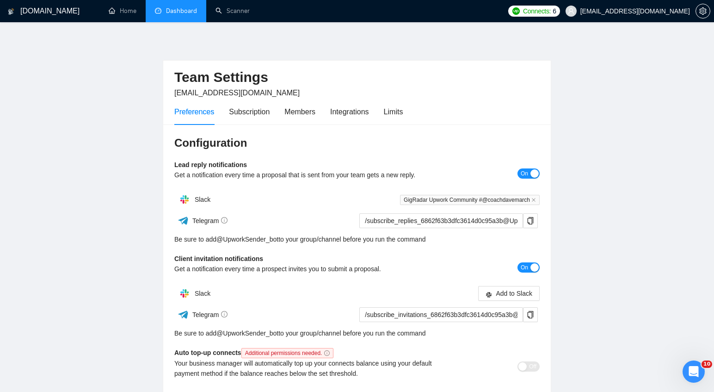
click at [323, 107] on div "Preferences Subscription Members Integrations Limits" at bounding box center [288, 111] width 228 height 26
click at [312, 111] on div "Members" at bounding box center [299, 112] width 31 height 12
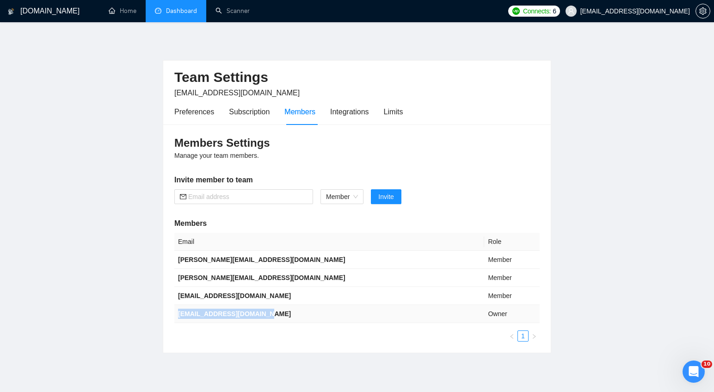
drag, startPoint x: 277, startPoint y: 316, endPoint x: 178, endPoint y: 315, distance: 98.9
click at [178, 315] on td "coachdavemarch@gmail.com" at bounding box center [329, 314] width 310 height 18
copy b "coachdavemarch@gmail.com"
click at [175, 14] on link "Dashboard" at bounding box center [176, 11] width 42 height 8
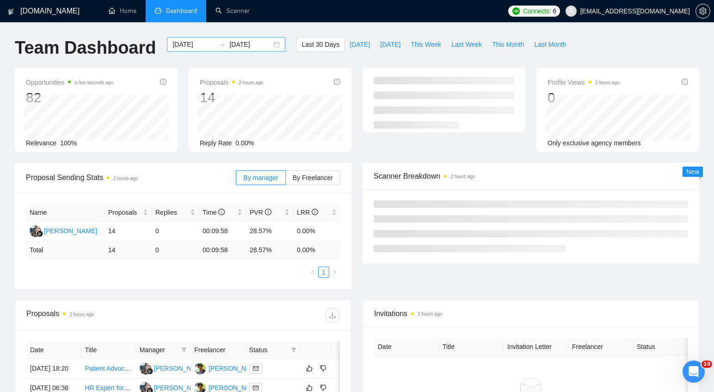
click at [269, 42] on div "2025-08-12 2025-09-11" at bounding box center [226, 44] width 118 height 15
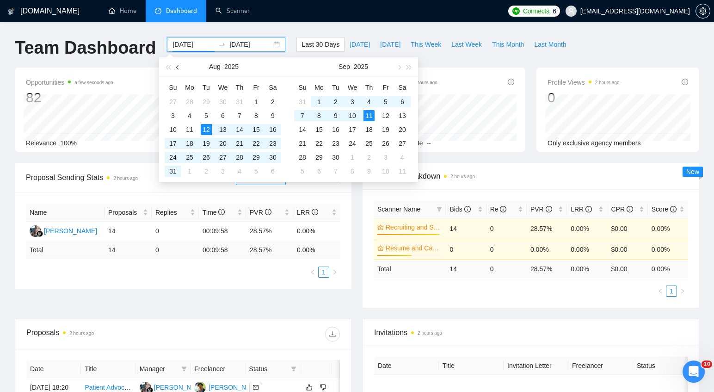
click at [181, 67] on button "button" at bounding box center [178, 66] width 10 height 18
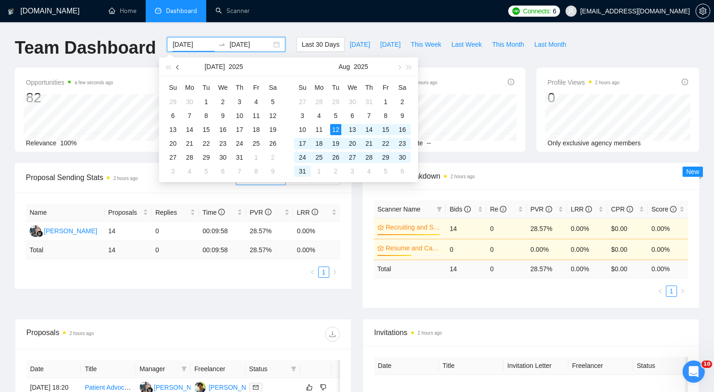
click at [181, 67] on button "button" at bounding box center [178, 66] width 10 height 18
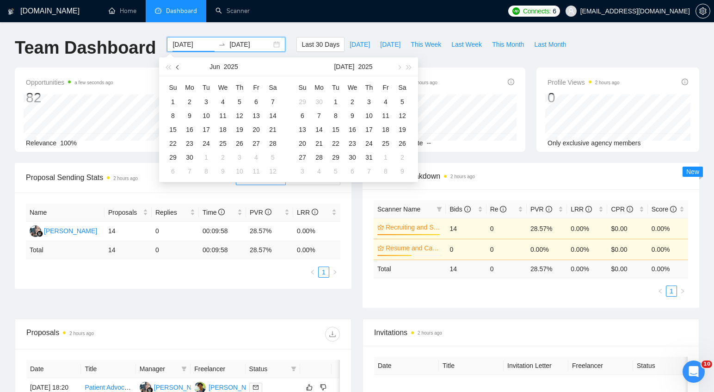
click at [181, 67] on button "button" at bounding box center [178, 66] width 10 height 18
type input "2025-05-01"
click at [241, 101] on div "1" at bounding box center [239, 101] width 11 height 11
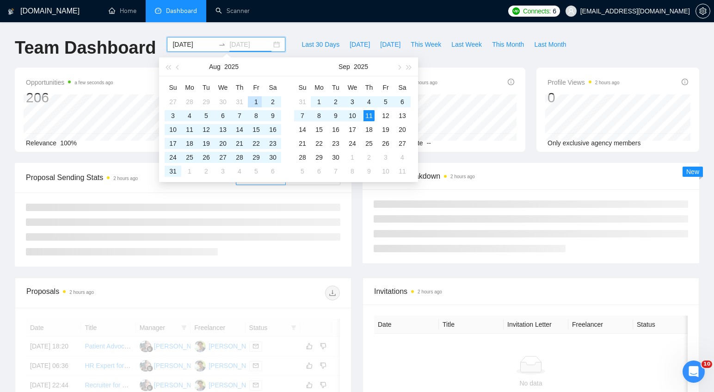
type input "2025-09-11"
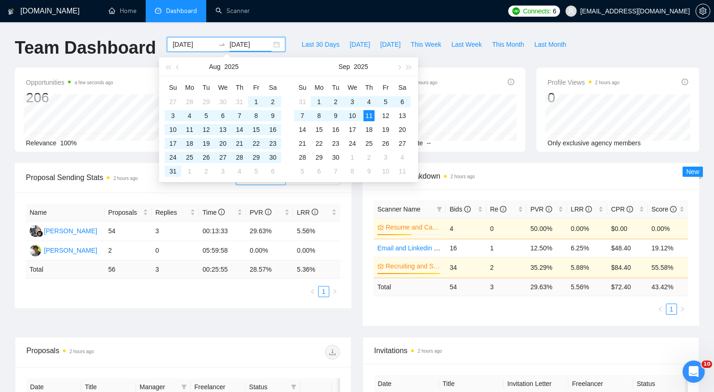
click at [511, 28] on div "GigRadar.io Home Dashboard Scanner Connects: 6 coachdavemarch@gmail.com Team Da…" at bounding box center [357, 351] width 714 height 702
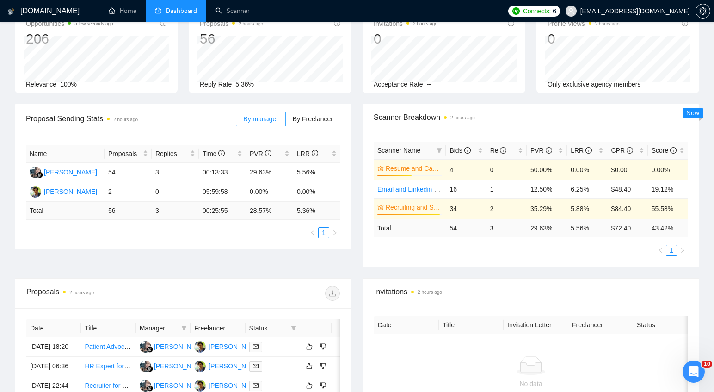
scroll to position [63, 0]
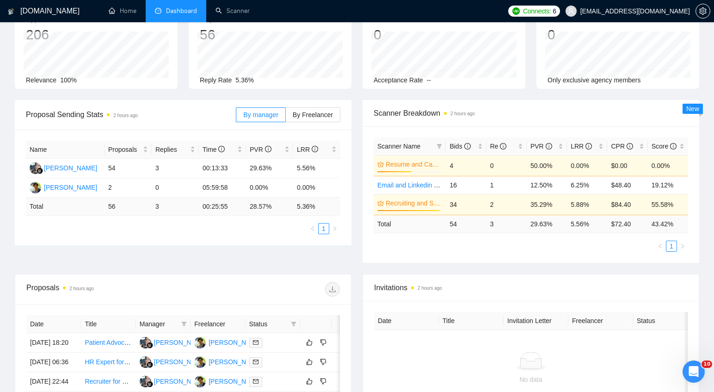
click at [226, 302] on div "Proposals 2 hours ago" at bounding box center [182, 289] width 313 height 30
click at [228, 13] on link "Scanner" at bounding box center [232, 11] width 34 height 8
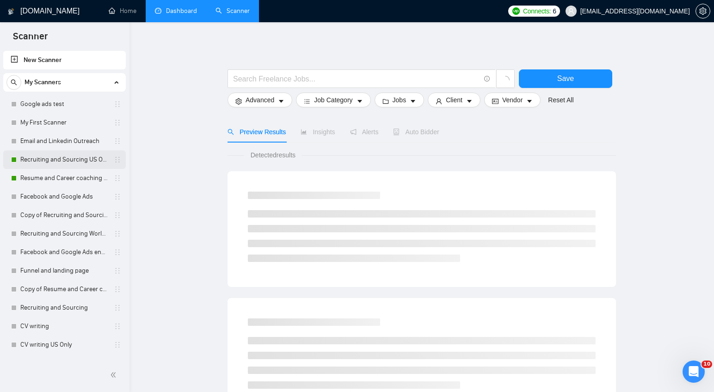
click at [62, 157] on link "Recruiting and Sourcing US Only" at bounding box center [64, 159] width 88 height 18
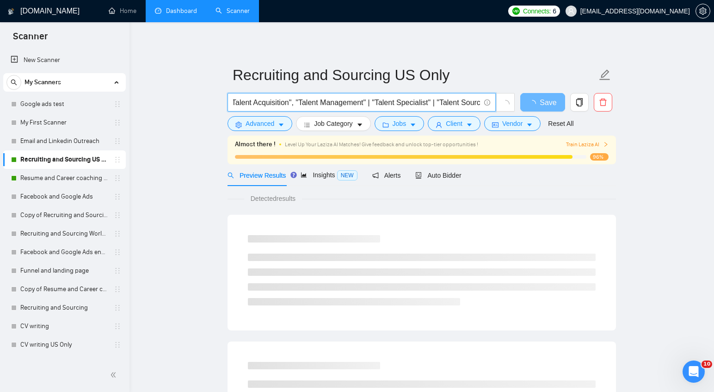
drag, startPoint x: 447, startPoint y: 103, endPoint x: 518, endPoint y: 105, distance: 70.8
click at [518, 105] on div "(Recruit*) | "Candidate Sourcing" | "Candidates Sourcing" | "Candidate Evaluati…" at bounding box center [420, 104] width 388 height 23
click at [443, 178] on span "Auto Bidder" at bounding box center [446, 175] width 46 height 7
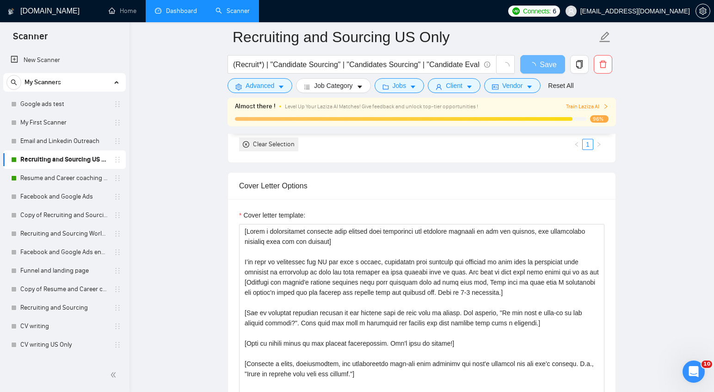
scroll to position [940, 0]
